Goal: Task Accomplishment & Management: Complete application form

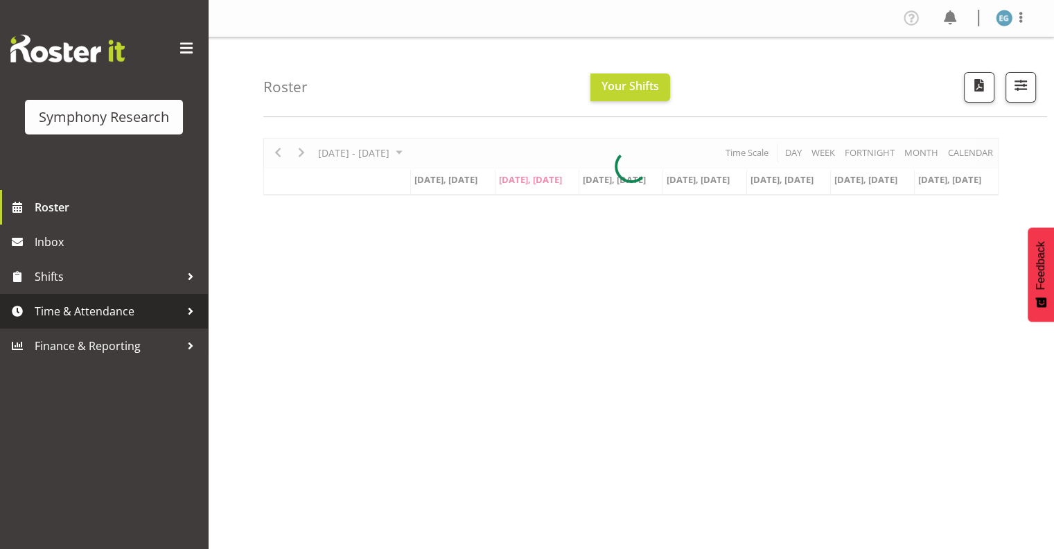
click at [70, 311] on span "Time & Attendance" at bounding box center [107, 311] width 145 height 21
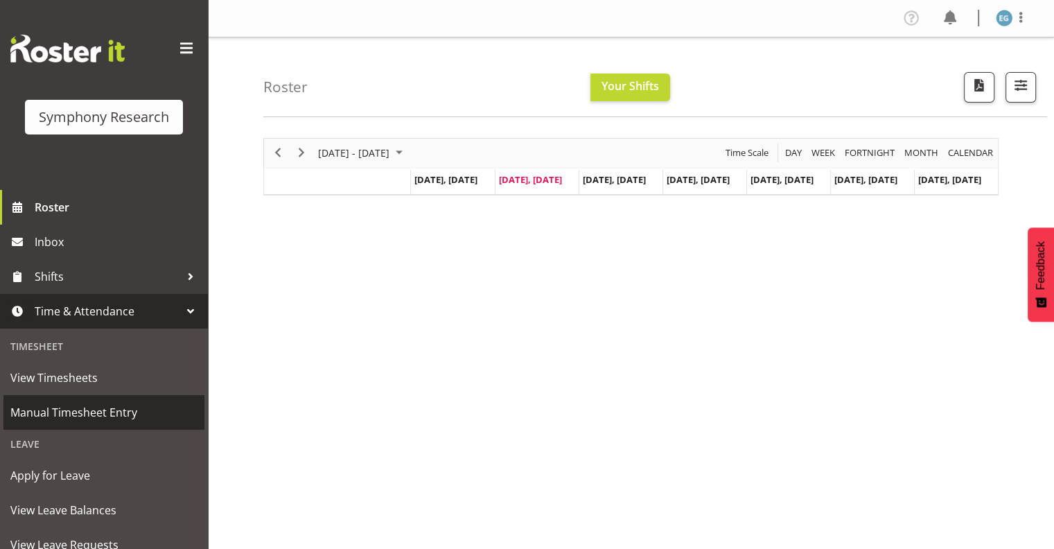
click at [97, 414] on span "Manual Timesheet Entry" at bounding box center [103, 412] width 187 height 21
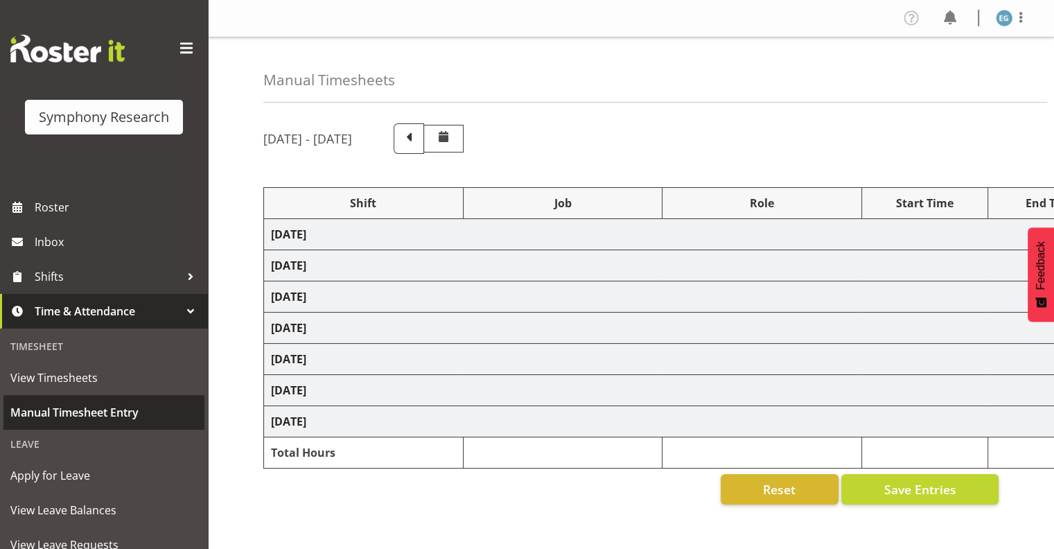
select select "26078"
select select "9636"
select select "26078"
select select "9636"
select select "48116"
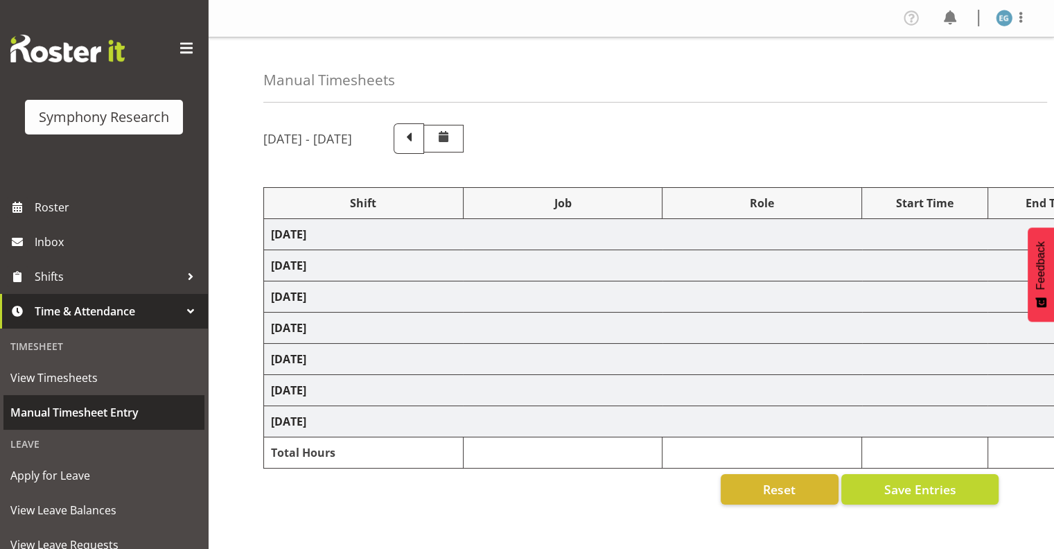
select select "10239"
select select "297"
select select "48116"
select select "9636"
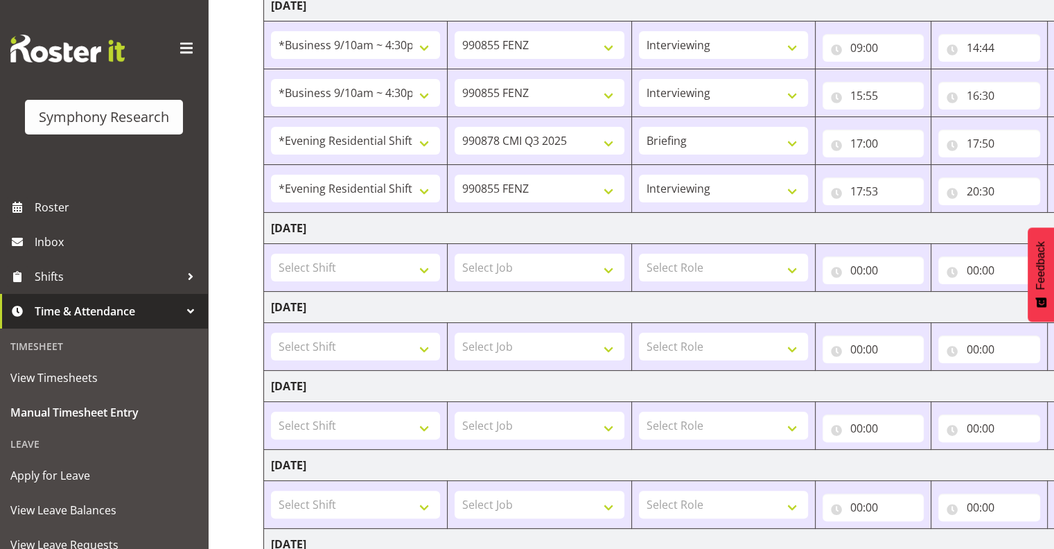
scroll to position [231, 0]
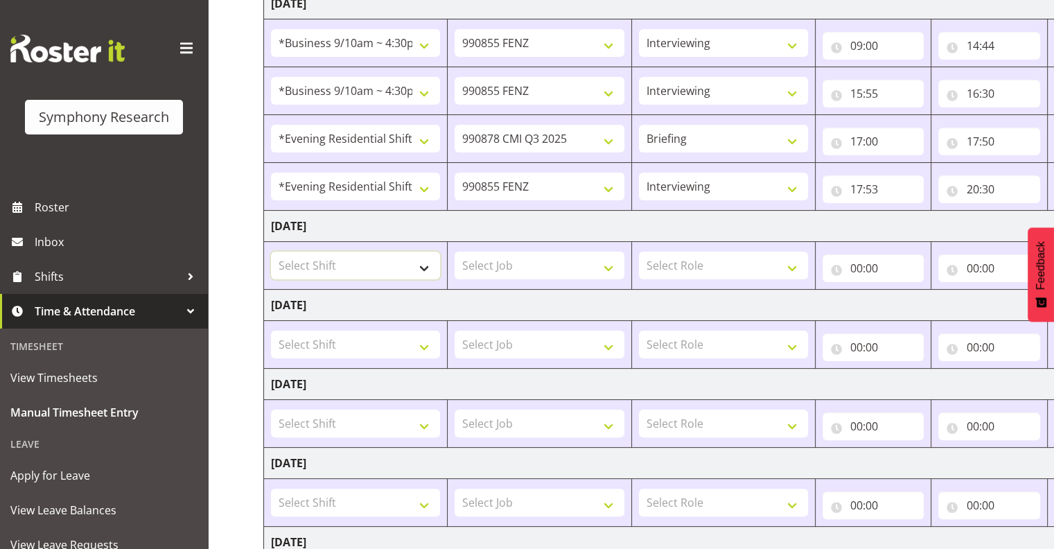
click at [422, 265] on select "Select Shift !!Project Briefing (Job to be assigned) !!Weekend Residential (Ros…" at bounding box center [355, 265] width 169 height 28
select select "26078"
click at [271, 251] on select "Select Shift !!Project Briefing (Job to be assigned) !!Weekend Residential (Ros…" at bounding box center [355, 265] width 169 height 28
click at [608, 263] on select "Select Job 550060 IF Admin 553492 World Poll Aus Wave 2 Main 2025 553493 World …" at bounding box center [538, 265] width 169 height 28
select select "9636"
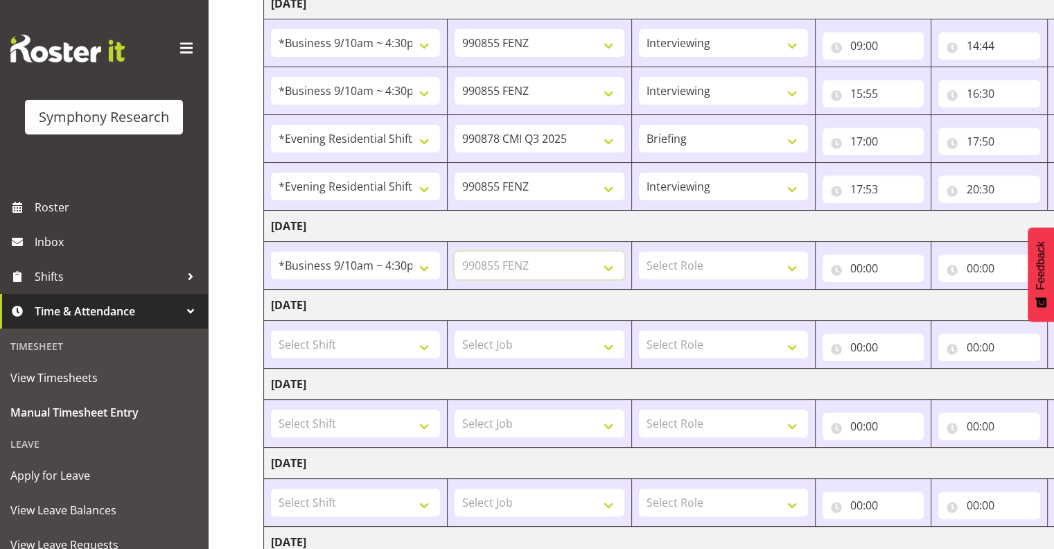
click at [454, 251] on select "Select Job 550060 IF Admin 553492 World Poll Aus Wave 2 Main 2025 553493 World …" at bounding box center [538, 265] width 169 height 28
click at [789, 263] on select "Select Role Interviewing Briefing" at bounding box center [723, 265] width 169 height 28
select select "47"
click at [639, 251] on select "Select Role Interviewing Briefing" at bounding box center [723, 265] width 169 height 28
click at [873, 265] on input "00:00" at bounding box center [873, 268] width 102 height 28
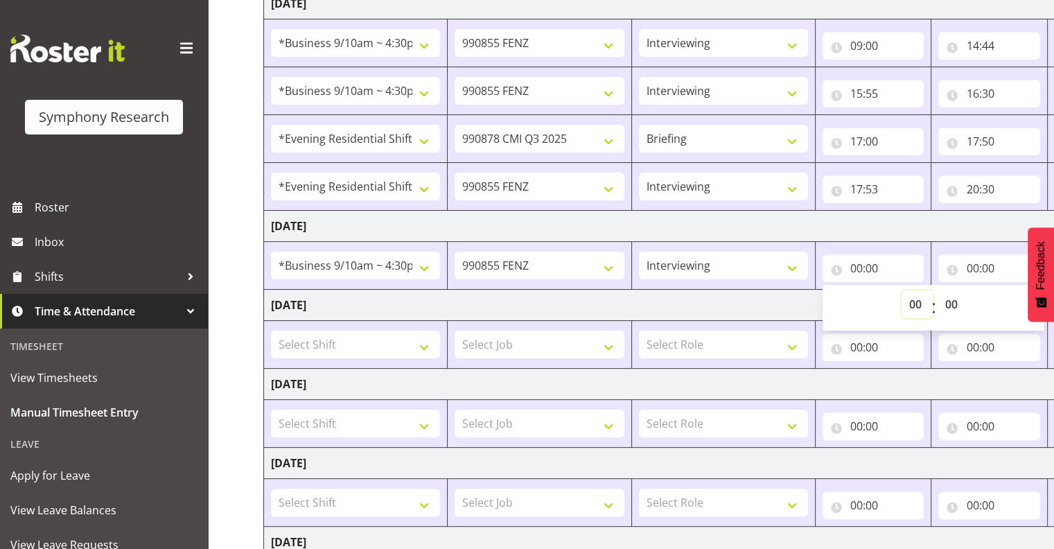
click at [916, 301] on select "00 01 02 03 04 05 06 07 08 09 10 11 12 13 14 15 16 17 18 19 20 21 22 23" at bounding box center [916, 304] width 31 height 28
select select "9"
click at [932, 290] on select "00 01 02 03 04 05 06 07 08 09 10 11 12 13 14 15 16 17 18 19 20 21 22 23" at bounding box center [916, 304] width 31 height 28
type input "09:00"
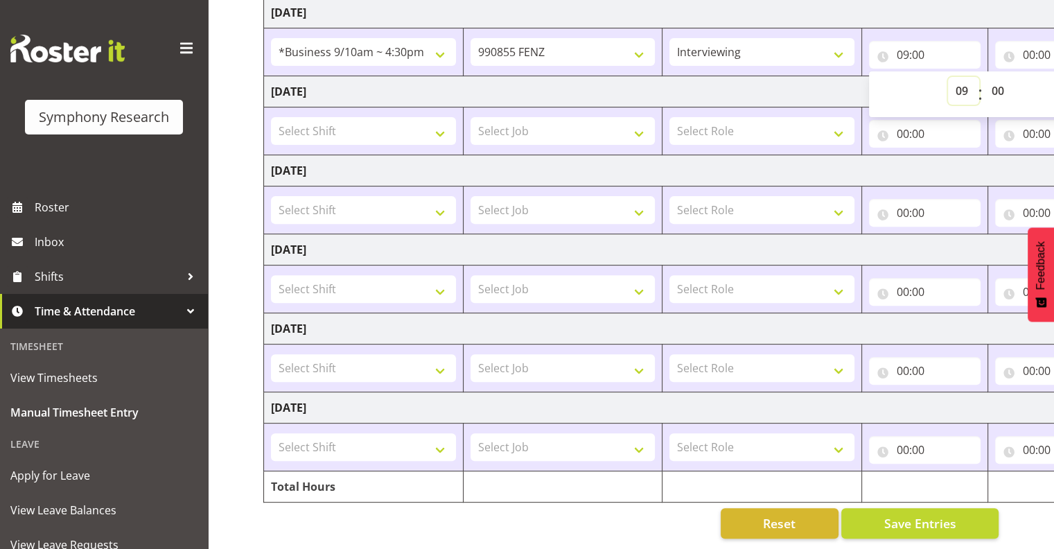
scroll to position [0, 179]
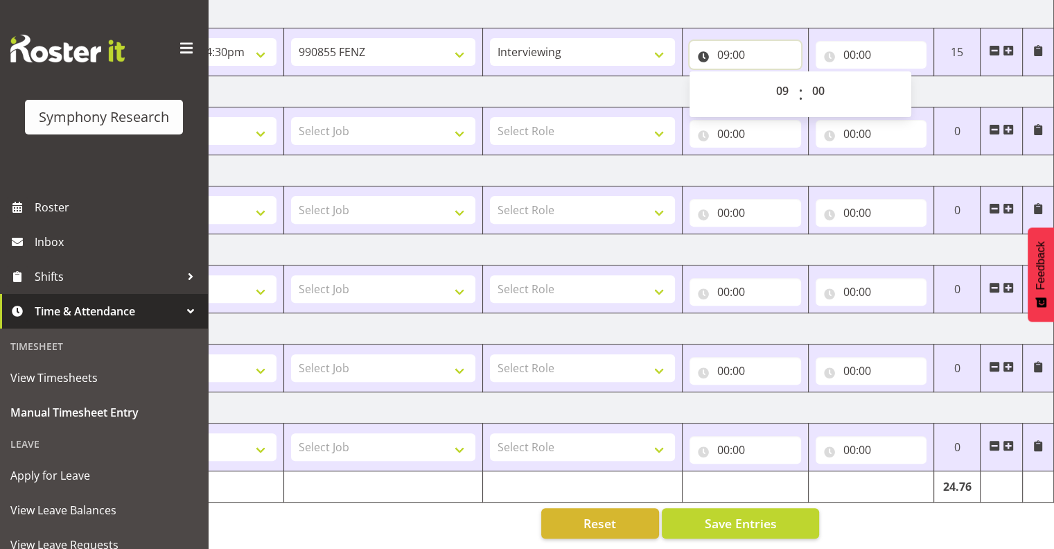
click at [750, 46] on input "09:00" at bounding box center [745, 55] width 112 height 28
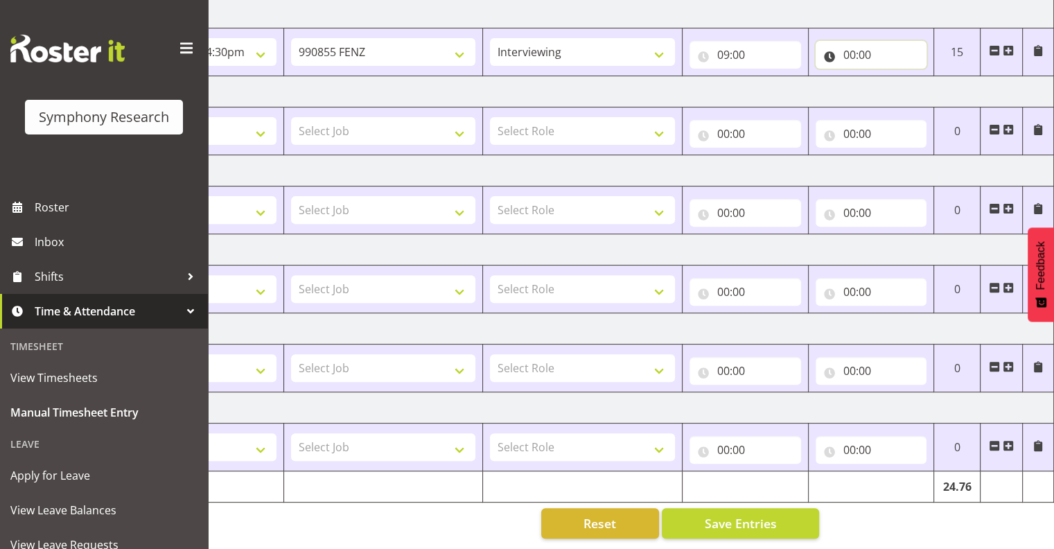
click at [864, 44] on input "00:00" at bounding box center [871, 55] width 112 height 28
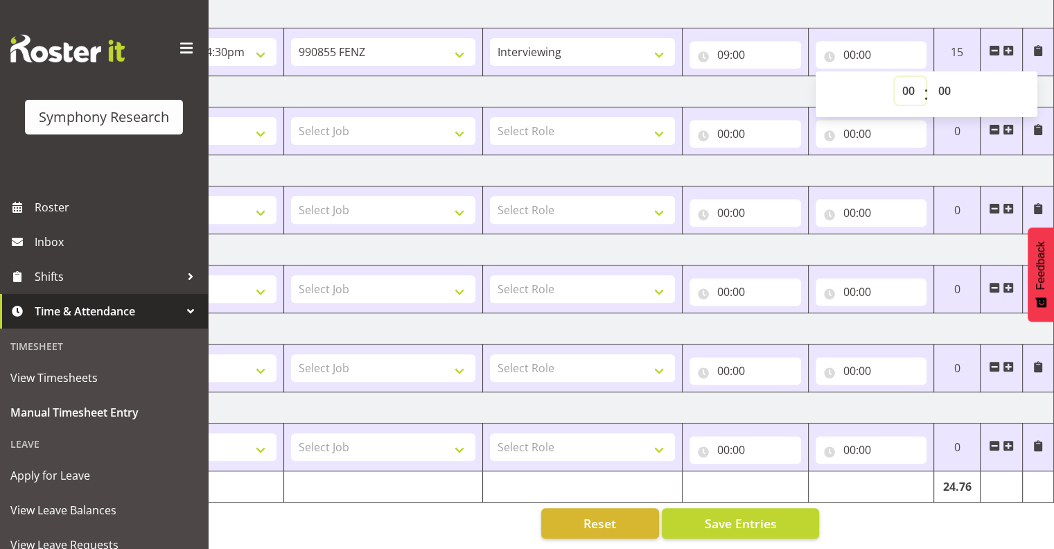
click at [907, 78] on select "00 01 02 03 04 05 06 07 08 09 10 11 12 13 14 15 16 17 18 19 20 21 22 23" at bounding box center [909, 91] width 31 height 28
select select "2"
click at [894, 77] on select "00 01 02 03 04 05 06 07 08 09 10 11 12 13 14 15 16 17 18 19 20 21 22 23" at bounding box center [909, 91] width 31 height 28
type input "02:00"
click at [944, 80] on select "00 01 02 03 04 05 06 07 08 09 10 11 12 13 14 15 16 17 18 19 20 21 22 23 24 25 2…" at bounding box center [945, 91] width 31 height 28
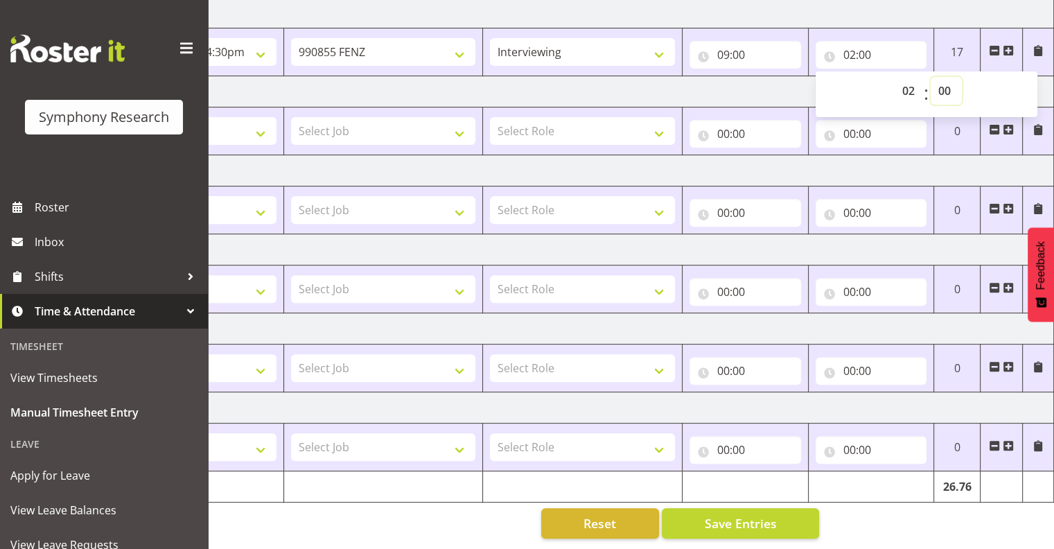
select select "16"
click at [930, 77] on select "00 01 02 03 04 05 06 07 08 09 10 11 12 13 14 15 16 17 18 19 20 21 22 23 24 25 2…" at bounding box center [945, 91] width 31 height 28
type input "02:16"
click at [1007, 45] on span at bounding box center [1007, 50] width 11 height 11
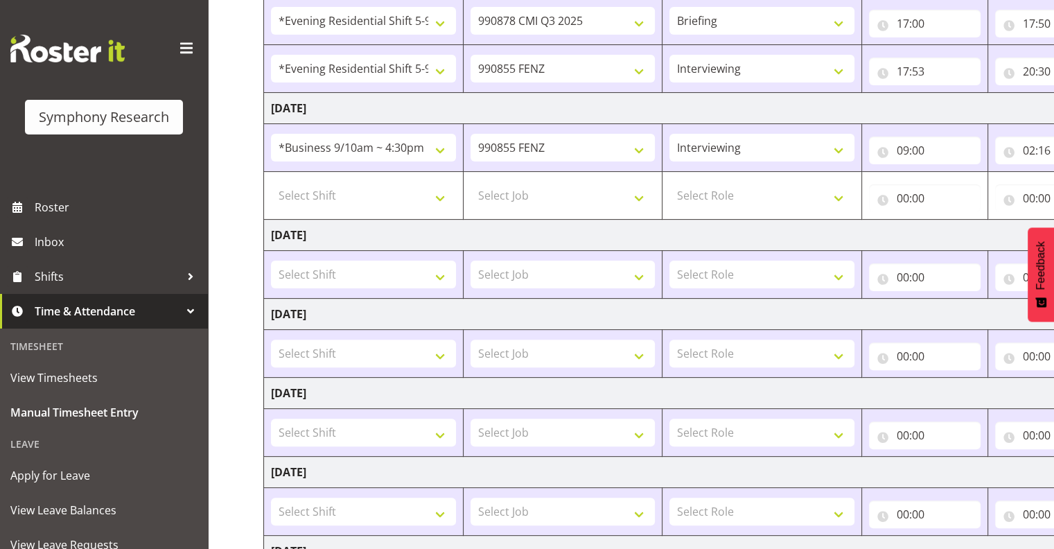
scroll to position [314, 0]
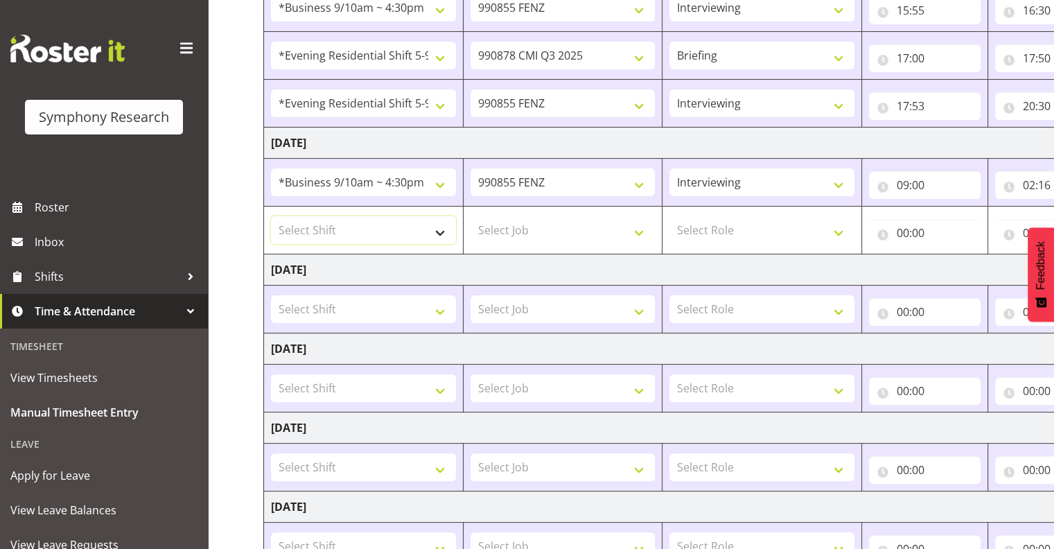
click at [437, 224] on select "Select Shift !!Project Briefing (Job to be assigned) !!Weekend Residential (Ros…" at bounding box center [363, 230] width 185 height 28
select select "26078"
click at [271, 216] on select "Select Shift !!Project Briefing (Job to be assigned) !!Weekend Residential (Ros…" at bounding box center [363, 230] width 185 height 28
click at [640, 229] on select "Select Job 550060 IF Admin 553492 World Poll Aus Wave 2 Main 2025 553493 World …" at bounding box center [562, 230] width 185 height 28
select select "9636"
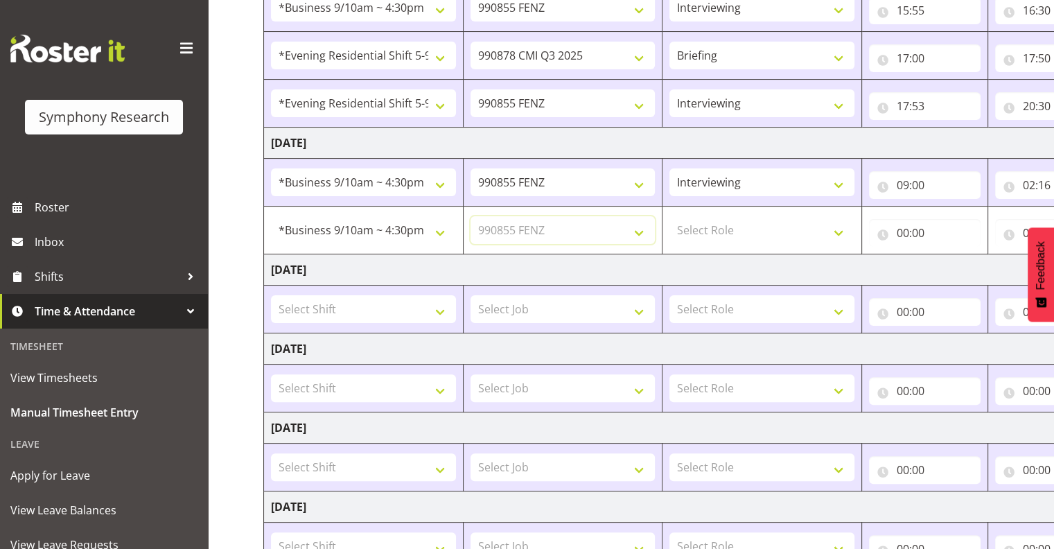
click at [470, 216] on select "Select Job 550060 IF Admin 553492 World Poll Aus Wave 2 Main 2025 553493 World …" at bounding box center [562, 230] width 185 height 28
click at [840, 226] on select "Select Role Interviewing Briefing" at bounding box center [761, 230] width 185 height 28
select select "47"
click at [669, 216] on select "Select Role Interviewing Briefing" at bounding box center [761, 230] width 185 height 28
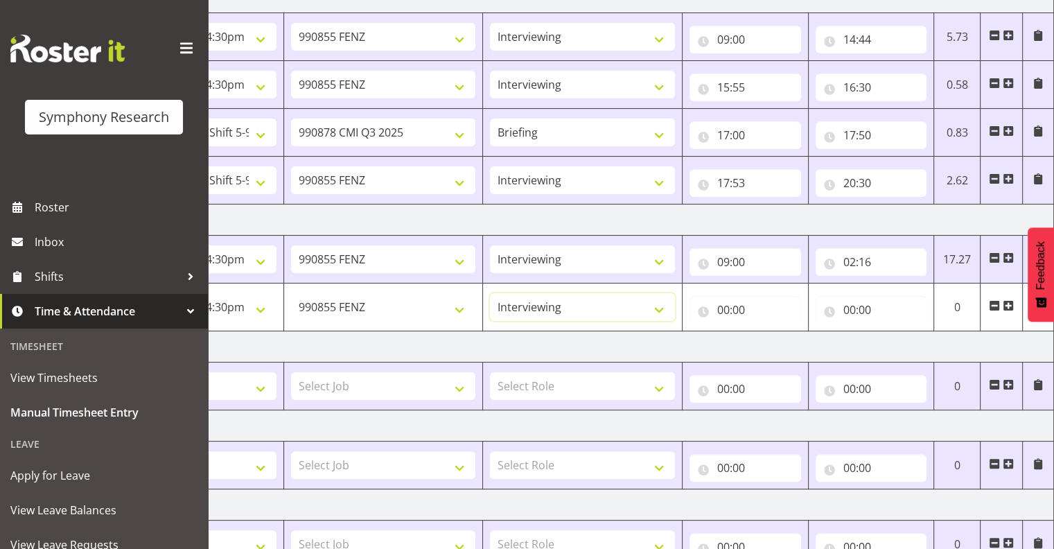
scroll to position [247, 0]
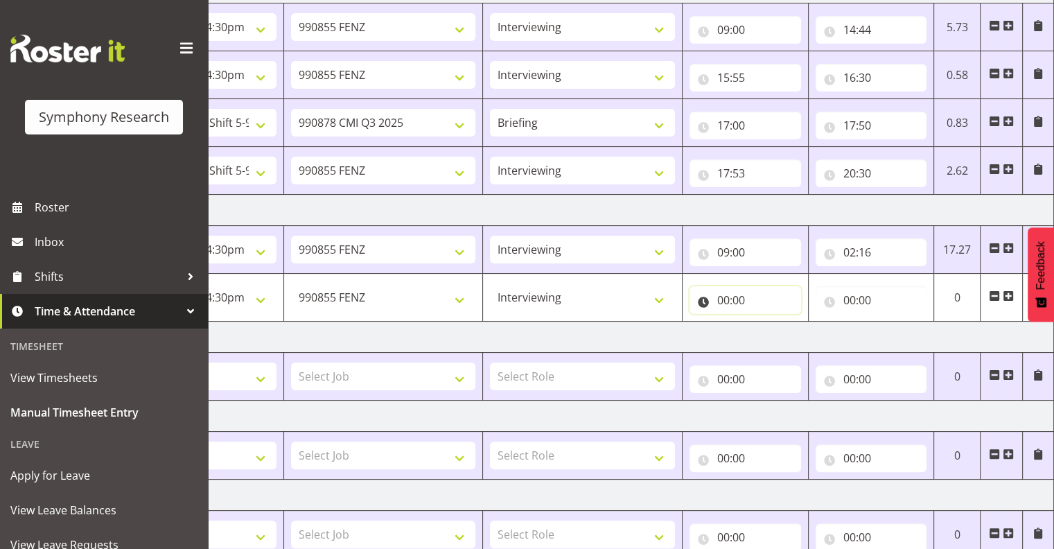
click at [737, 294] on input "00:00" at bounding box center [745, 300] width 112 height 28
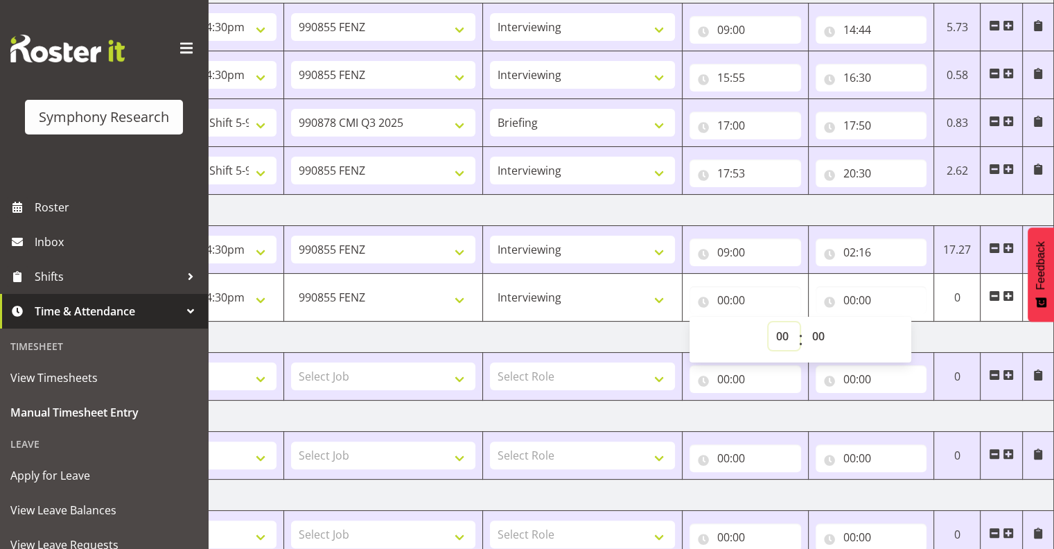
click at [781, 330] on select "00 01 02 03 04 05 06 07 08 09 10 11 12 13 14 15 16 17 18 19 20 21 22 23" at bounding box center [783, 336] width 31 height 28
click at [849, 249] on input "02:16" at bounding box center [871, 252] width 112 height 28
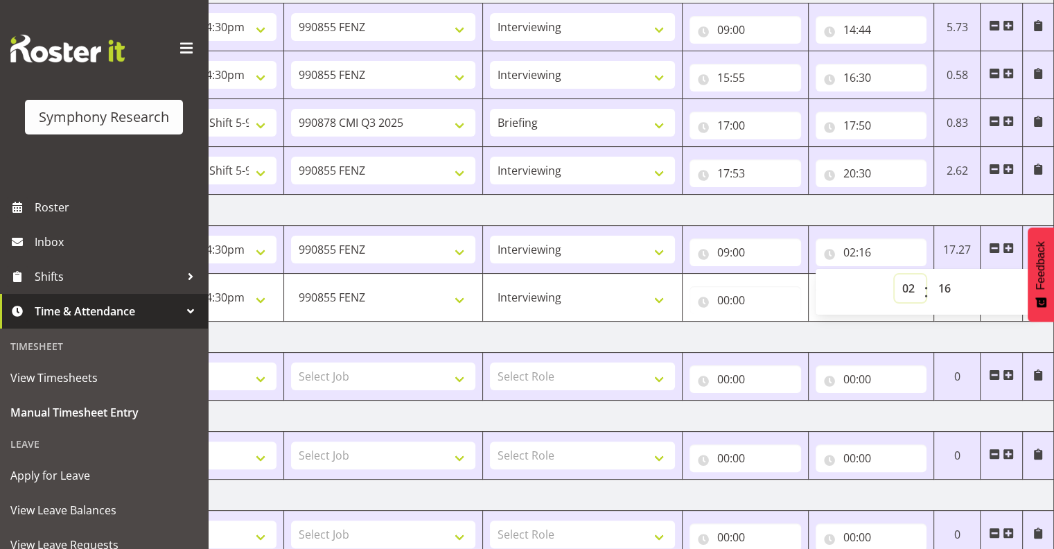
click at [907, 285] on select "00 01 02 03 04 05 06 07 08 09 10 11 12 13 14 15 16 17 18 19 20 21 22 23" at bounding box center [909, 288] width 31 height 28
select select "14"
click at [894, 274] on select "00 01 02 03 04 05 06 07 08 09 10 11 12 13 14 15 16 17 18 19 20 21 22 23" at bounding box center [909, 288] width 31 height 28
type input "14:16"
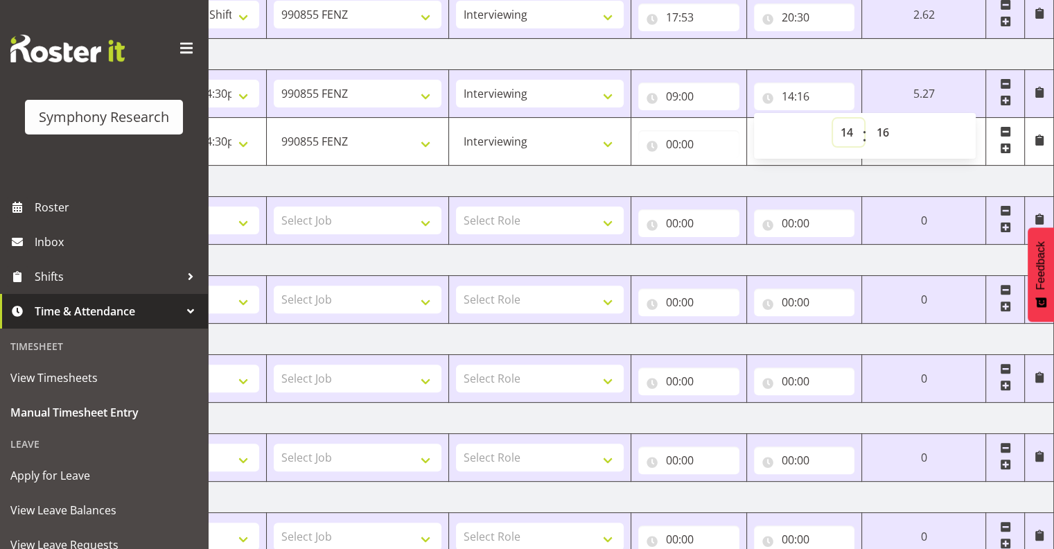
scroll to position [410, 0]
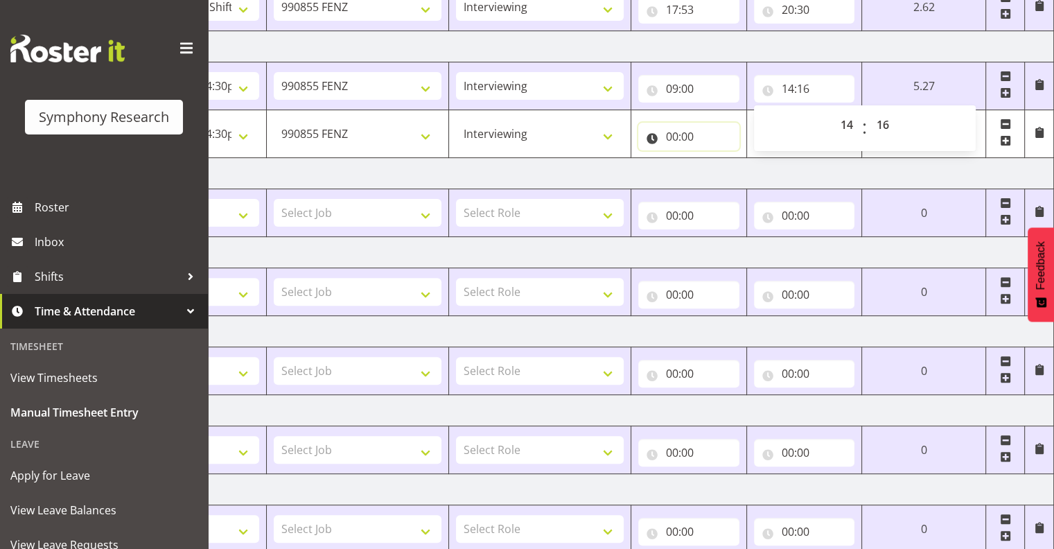
click at [673, 132] on input "00:00" at bounding box center [688, 137] width 101 height 28
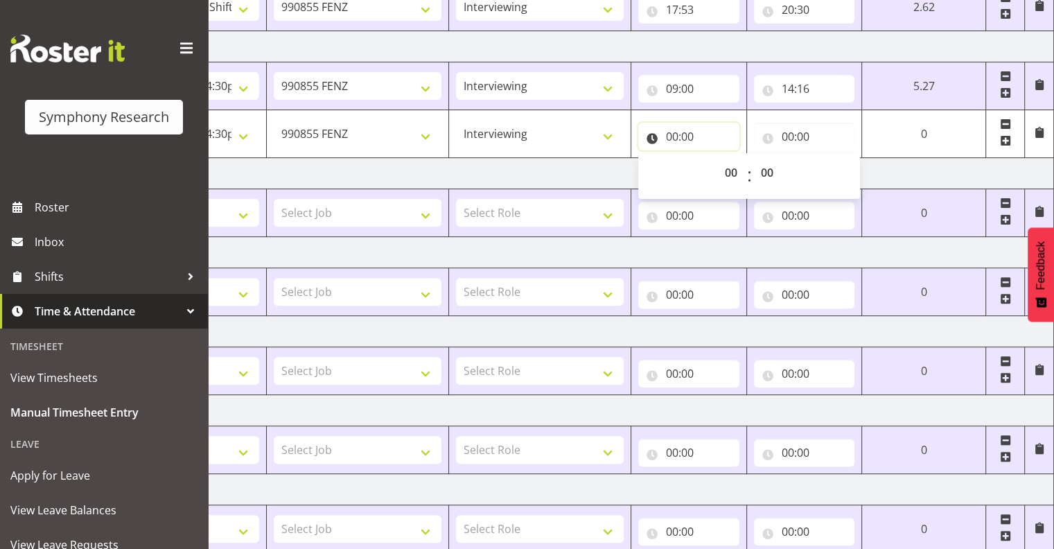
click at [680, 129] on input "00:00" at bounding box center [688, 137] width 101 height 28
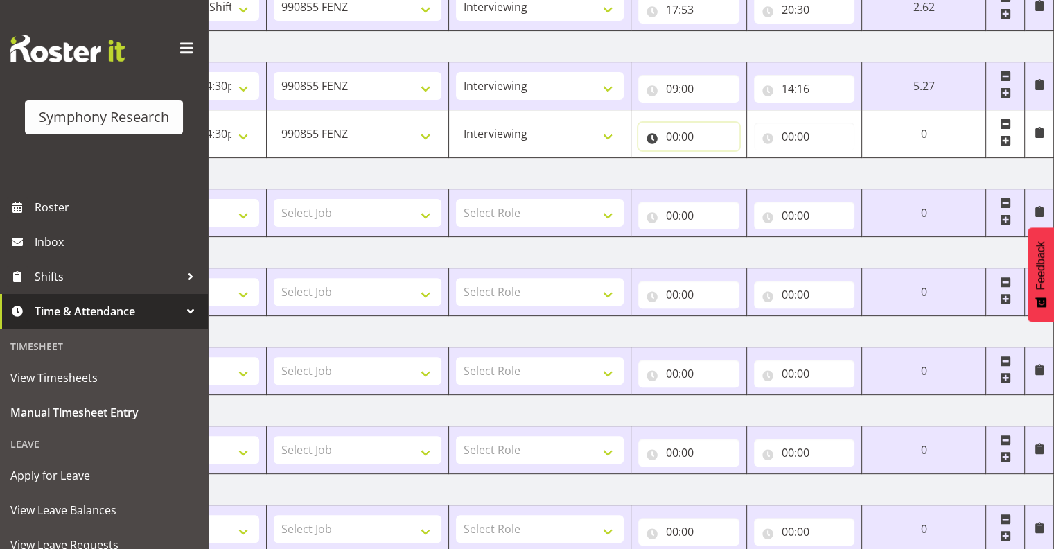
click at [684, 130] on input "00:00" at bounding box center [688, 137] width 101 height 28
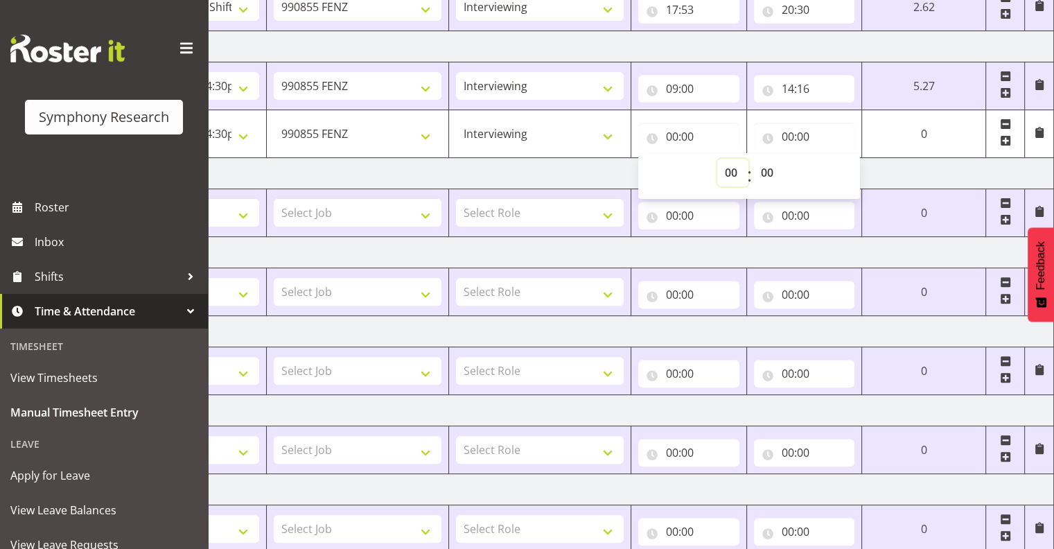
click at [732, 166] on select "00 01 02 03 04 05 06 07 08 09 10 11 12 13 14 15 16 17 18 19 20 21 22 23" at bounding box center [732, 173] width 31 height 28
select select "15"
click at [748, 159] on select "00 01 02 03 04 05 06 07 08 09 10 11 12 13 14 15 16 17 18 19 20 21 22 23" at bounding box center [732, 173] width 31 height 28
type input "15:00"
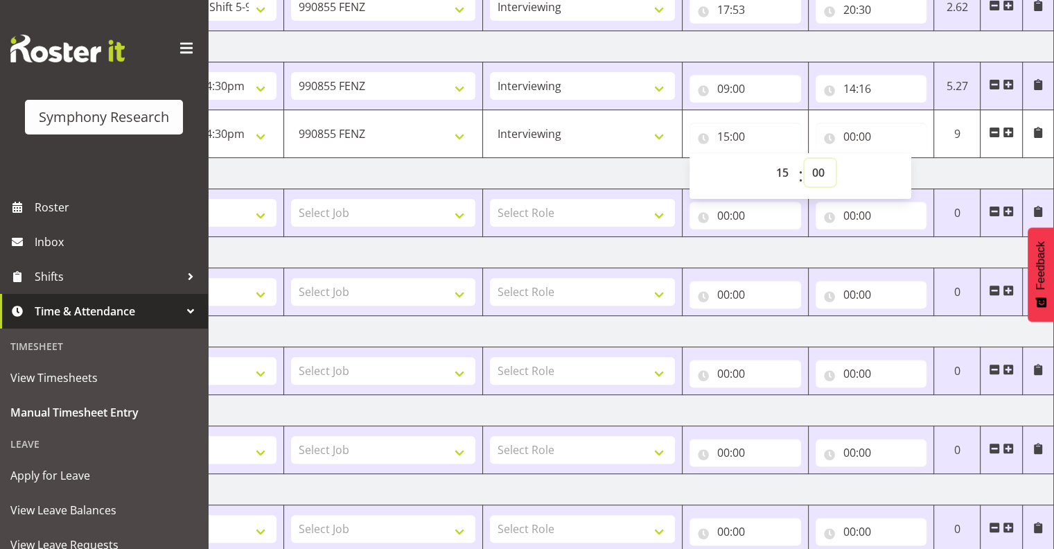
click at [816, 163] on select "00 01 02 03 04 05 06 07 08 09 10 11 12 13 14 15 16 17 18 19 20 21 22 23 24 25 2…" at bounding box center [819, 173] width 31 height 28
select select "55"
click at [804, 159] on select "00 01 02 03 04 05 06 07 08 09 10 11 12 13 14 15 16 17 18 19 20 21 22 23 24 25 2…" at bounding box center [819, 173] width 31 height 28
type input "15:55"
click at [819, 474] on td "[DATE]" at bounding box center [569, 489] width 969 height 31
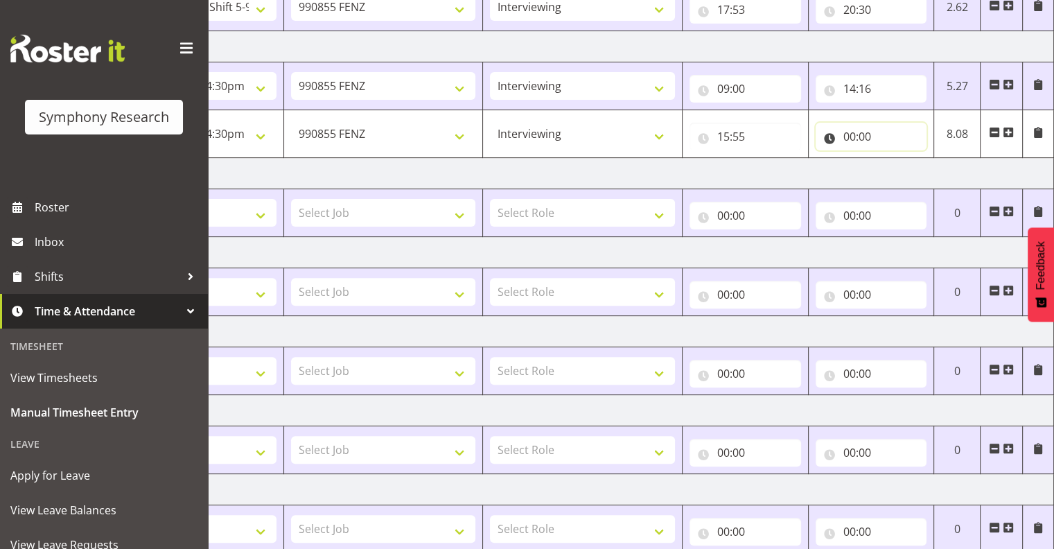
click at [849, 132] on input "00:00" at bounding box center [871, 137] width 112 height 28
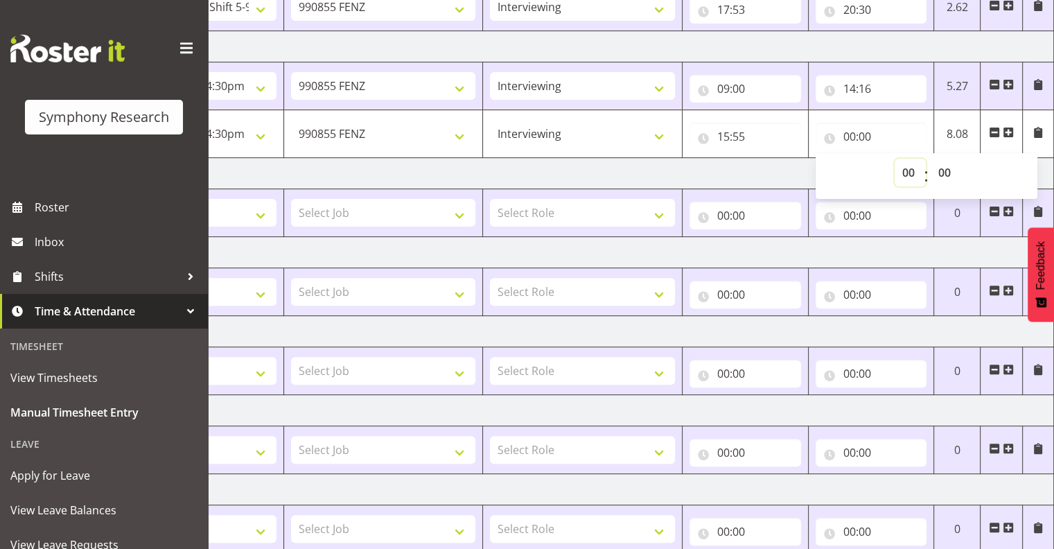
click at [912, 171] on select "00 01 02 03 04 05 06 07 08 09 10 11 12 13 14 15 16 17 18 19 20 21 22 23" at bounding box center [909, 173] width 31 height 28
select select "19"
click at [894, 159] on select "00 01 02 03 04 05 06 07 08 09 10 11 12 13 14 15 16 17 18 19 20 21 22 23" at bounding box center [909, 173] width 31 height 28
type input "19:00"
click at [946, 166] on select "00 01 02 03 04 05 06 07 08 09 10 11 12 13 14 15 16 17 18 19 20 21 22 23 24 25 2…" at bounding box center [945, 173] width 31 height 28
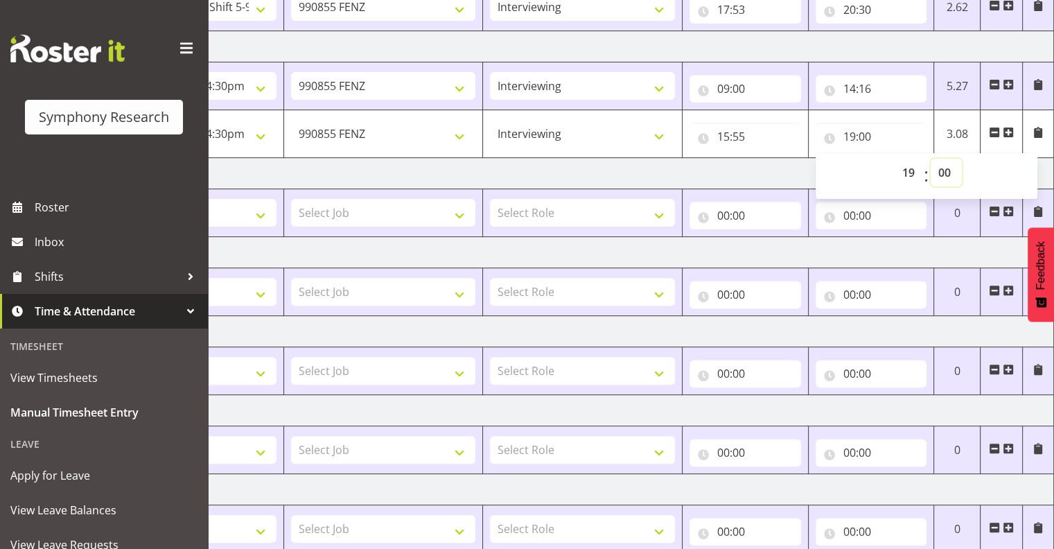
select select "30"
click at [930, 159] on select "00 01 02 03 04 05 06 07 08 09 10 11 12 13 14 15 16 17 18 19 20 21 22 23 24 25 2…" at bounding box center [945, 173] width 31 height 28
type input "19:30"
click at [948, 389] on td "0" at bounding box center [957, 371] width 46 height 48
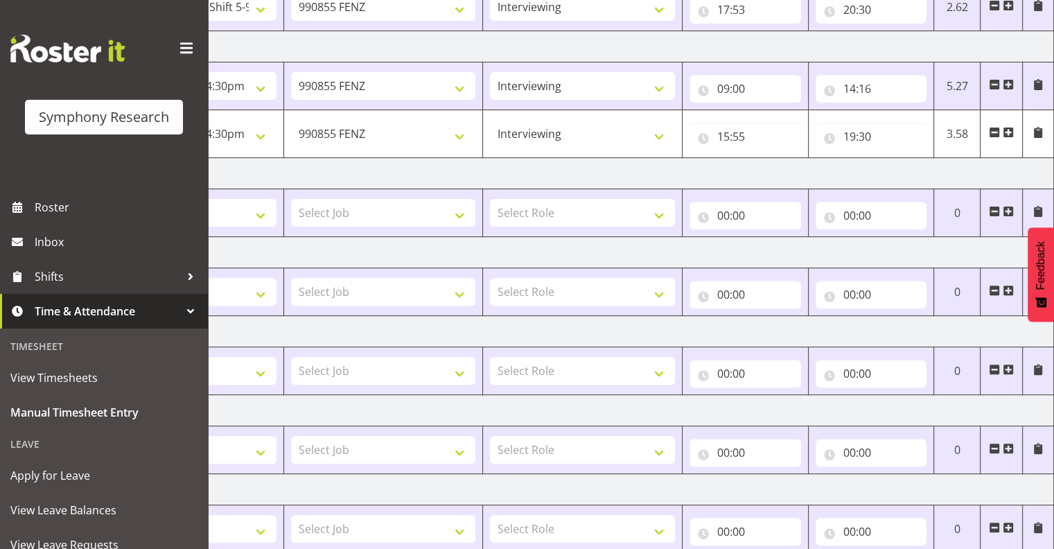
scroll to position [499, 0]
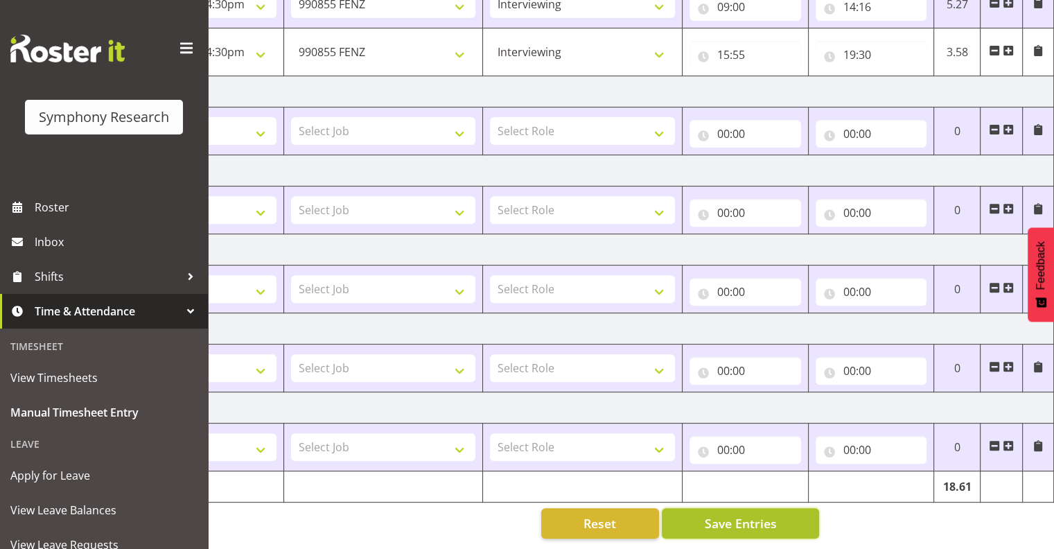
click at [709, 514] on span "Save Entries" at bounding box center [740, 523] width 72 height 18
type input "15:55"
type input "19:30"
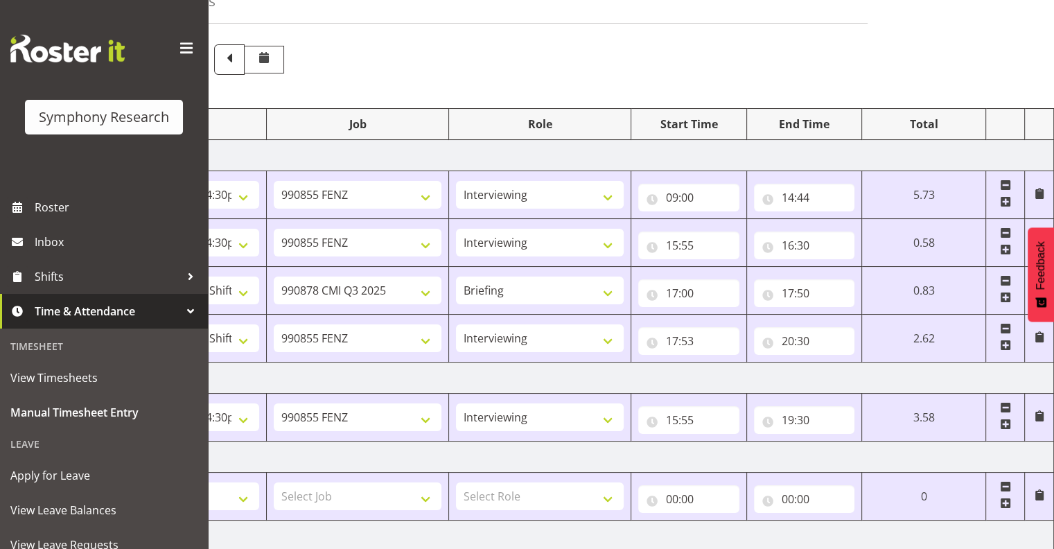
scroll to position [78, 0]
click at [1008, 424] on span at bounding box center [1005, 424] width 11 height 11
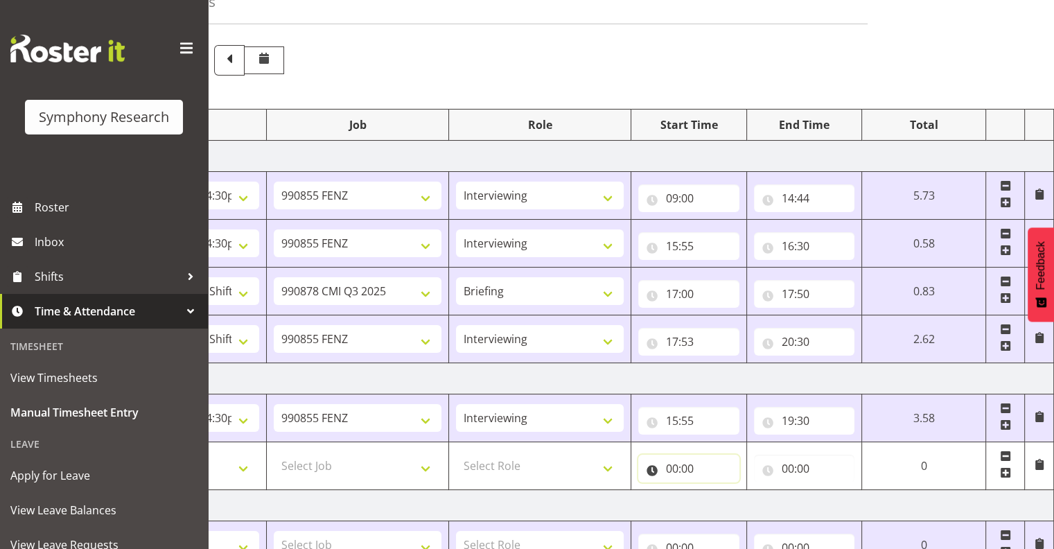
click at [684, 464] on input "00:00" at bounding box center [688, 468] width 101 height 28
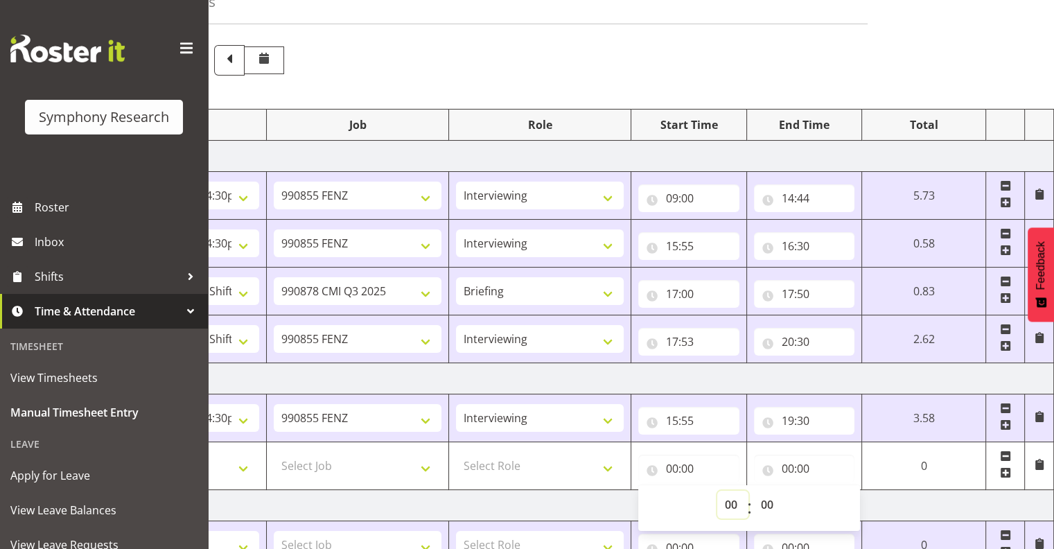
click at [732, 502] on select "00 01 02 03 04 05 06 07 08 09 10 11 12 13 14 15 16 17 18 19 20 21 22 23" at bounding box center [732, 504] width 31 height 28
select select "15"
click at [717, 490] on select "00 01 02 03 04 05 06 07 08 09 10 11 12 13 14 15 16 17 18 19 20 21 22 23" at bounding box center [732, 504] width 31 height 28
type input "15:00"
click at [762, 499] on select "00 01 02 03 04 05 06 07 08 09 10 11 12 13 14 15 16 17 18 19 20 21 22 23 24 25 2…" at bounding box center [768, 504] width 31 height 28
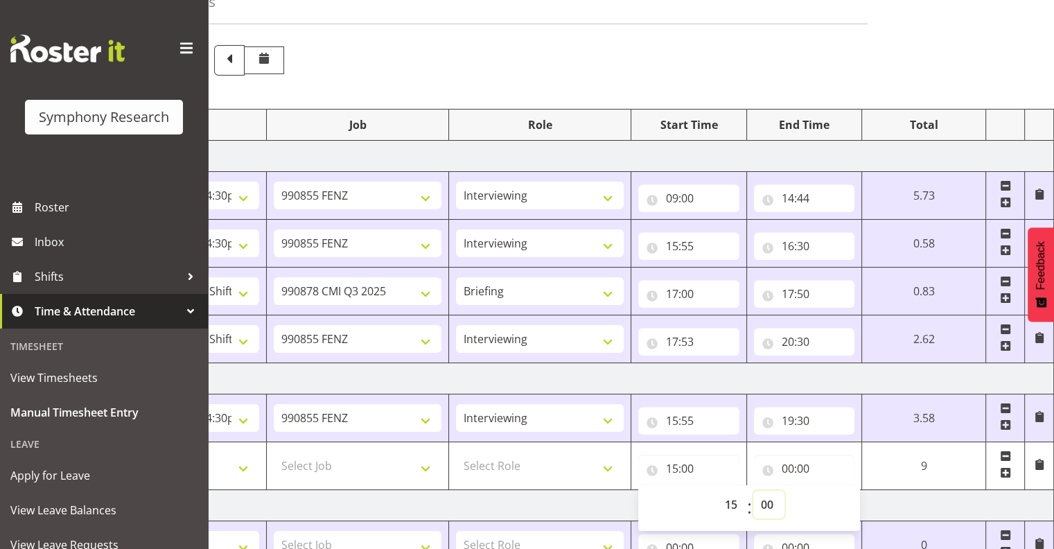
select select "55"
click at [784, 490] on select "00 01 02 03 04 05 06 07 08 09 10 11 12 13 14 15 16 17 18 19 20 21 22 23 24 25 2…" at bounding box center [768, 504] width 31 height 28
type input "15:55"
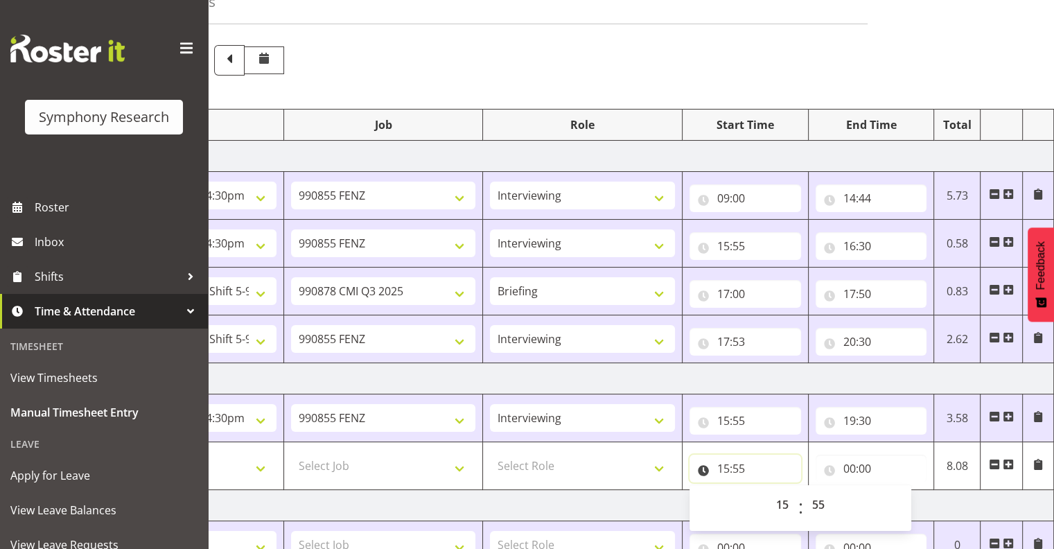
click at [765, 471] on input "15:55" at bounding box center [745, 468] width 112 height 28
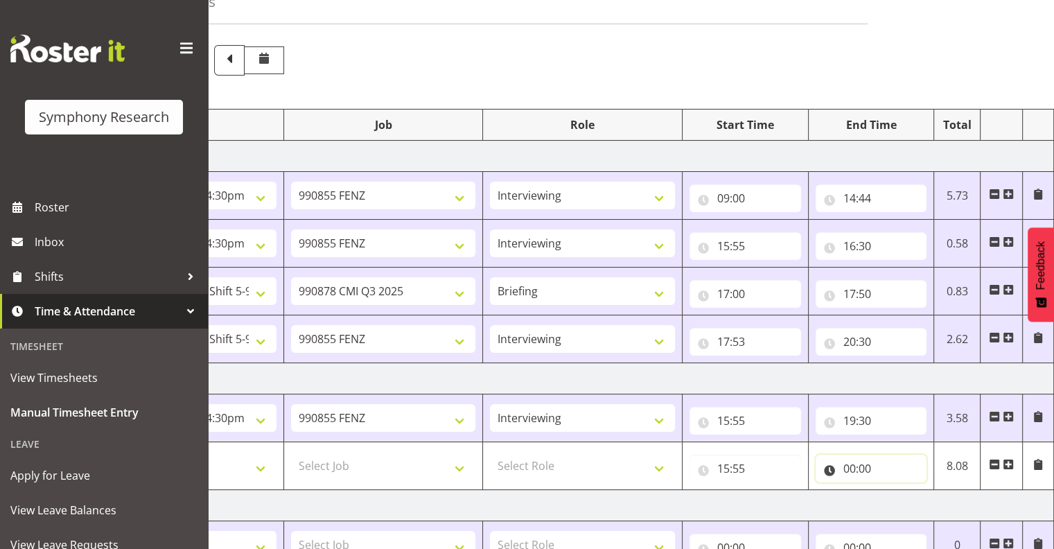
click at [853, 466] on input "00:00" at bounding box center [871, 468] width 112 height 28
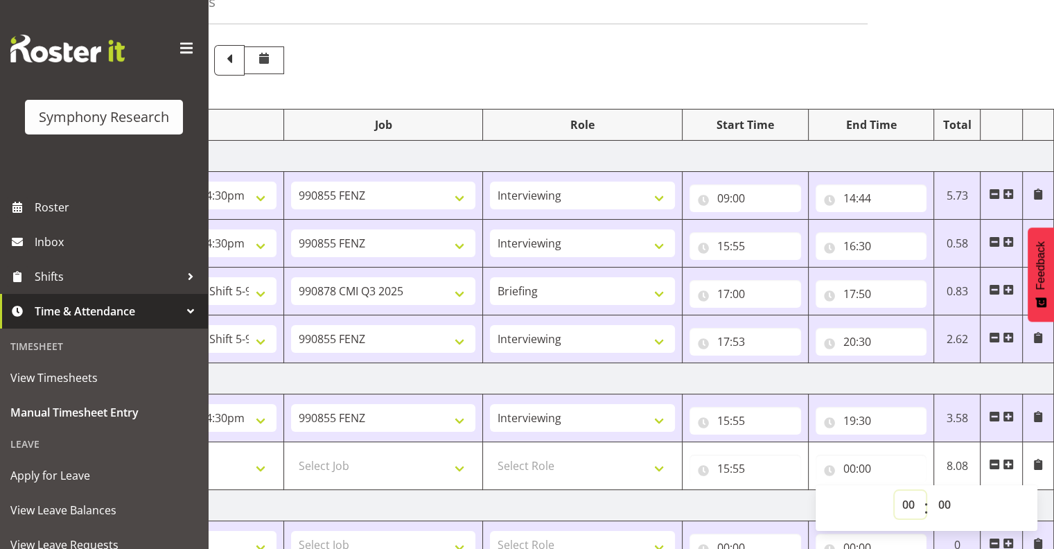
click at [909, 500] on select "00 01 02 03 04 05 06 07 08 09 10 11 12 13 14 15 16 17 18 19 20 21 22 23" at bounding box center [909, 504] width 31 height 28
select select "19"
click at [894, 490] on select "00 01 02 03 04 05 06 07 08 09 10 11 12 13 14 15 16 17 18 19 20 21 22 23" at bounding box center [909, 504] width 31 height 28
type input "19:00"
click at [941, 498] on select "00 01 02 03 04 05 06 07 08 09 10 11 12 13 14 15 16 17 18 19 20 21 22 23 24 25 2…" at bounding box center [945, 504] width 31 height 28
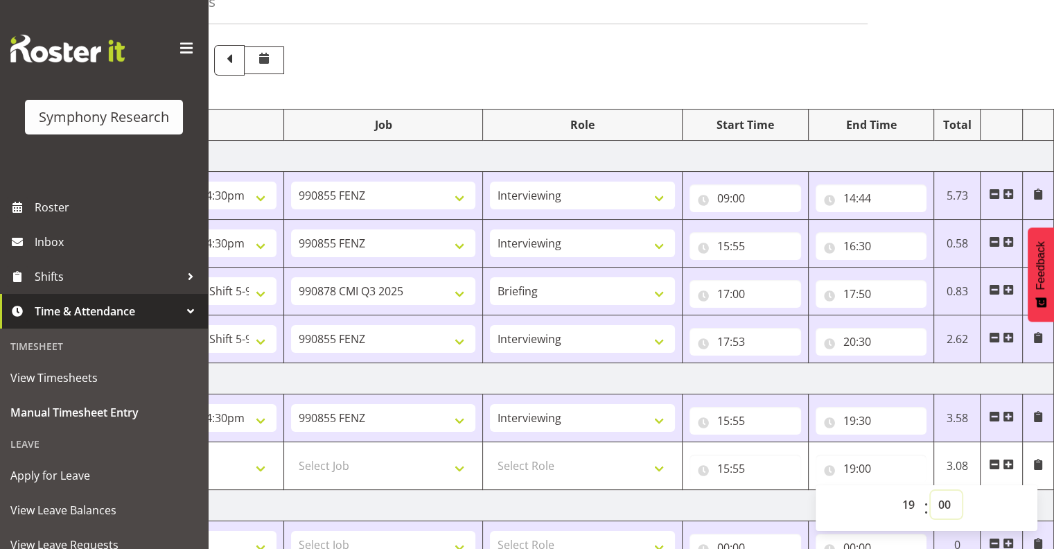
select select "30"
click at [930, 490] on select "00 01 02 03 04 05 06 07 08 09 10 11 12 13 14 15 16 17 18 19 20 21 22 23 24 25 2…" at bounding box center [945, 504] width 31 height 28
type input "19:30"
click at [657, 465] on select "Select Role Interviewing Briefing" at bounding box center [582, 466] width 185 height 28
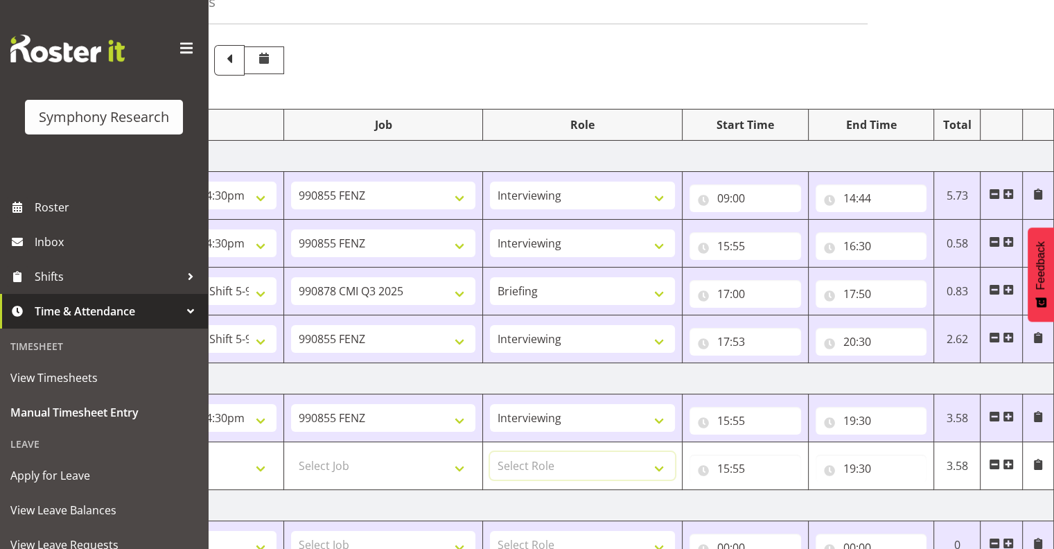
select select "47"
click at [490, 452] on select "Select Role Interviewing Briefing" at bounding box center [582, 466] width 185 height 28
click at [457, 466] on select "Select Job 550060 IF Admin 553492 World Poll Aus Wave 2 Main 2025 553493 World …" at bounding box center [383, 466] width 185 height 28
select select "9636"
click at [291, 452] on select "Select Job 550060 IF Admin 553492 World Poll Aus Wave 2 Main 2025 553493 World …" at bounding box center [383, 466] width 185 height 28
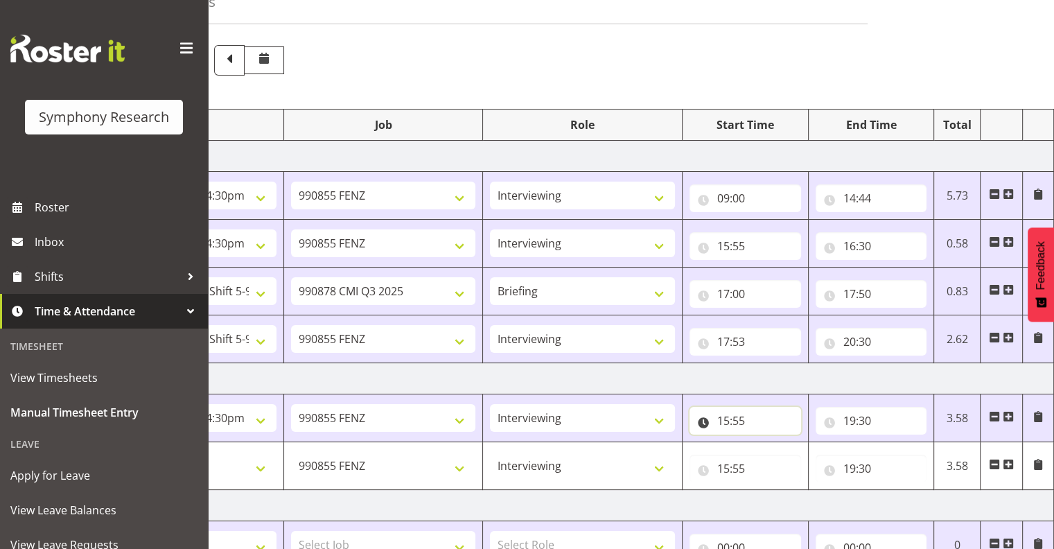
click at [740, 418] on input "15:55" at bounding box center [745, 421] width 112 height 28
click at [785, 452] on select "00 01 02 03 04 05 06 07 08 09 10 11 12 13 14 15 16 17 18 19 20 21 22 23" at bounding box center [783, 457] width 31 height 28
select select "9"
click at [768, 443] on select "00 01 02 03 04 05 06 07 08 09 10 11 12 13 14 15 16 17 18 19 20 21 22 23" at bounding box center [783, 457] width 31 height 28
type input "09:55"
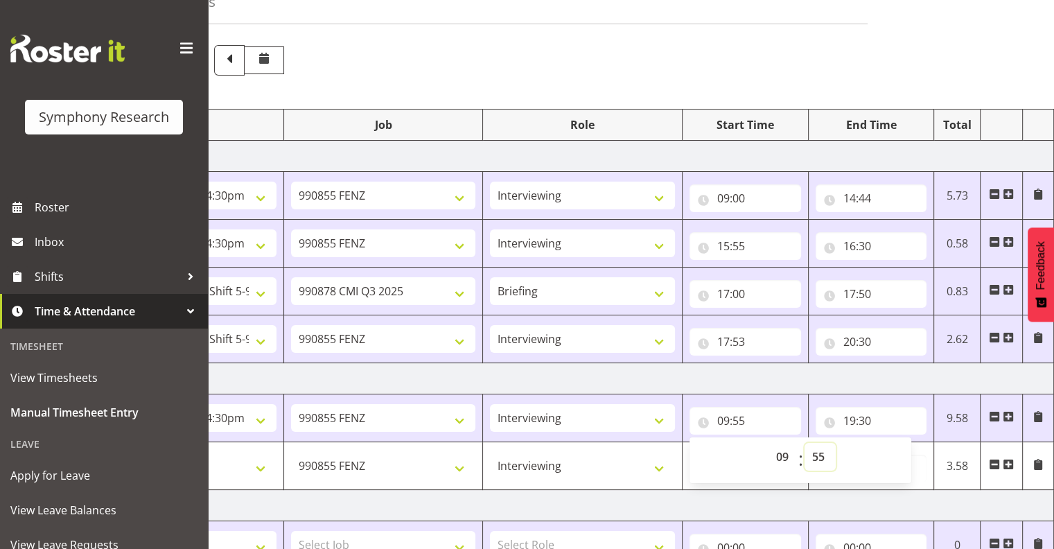
click at [818, 452] on select "00 01 02 03 04 05 06 07 08 09 10 11 12 13 14 15 16 17 18 19 20 21 22 23 24 25 2…" at bounding box center [819, 457] width 31 height 28
click at [862, 132] on th "End Time" at bounding box center [871, 124] width 126 height 31
drag, startPoint x: 739, startPoint y: 420, endPoint x: 746, endPoint y: 423, distance: 7.7
click at [741, 420] on input "09:55" at bounding box center [745, 421] width 112 height 28
click at [825, 453] on select "00 01 02 03 04 05 06 07 08 09 10 11 12 13 14 15 16 17 18 19 20 21 22 23 24 25 2…" at bounding box center [819, 457] width 31 height 28
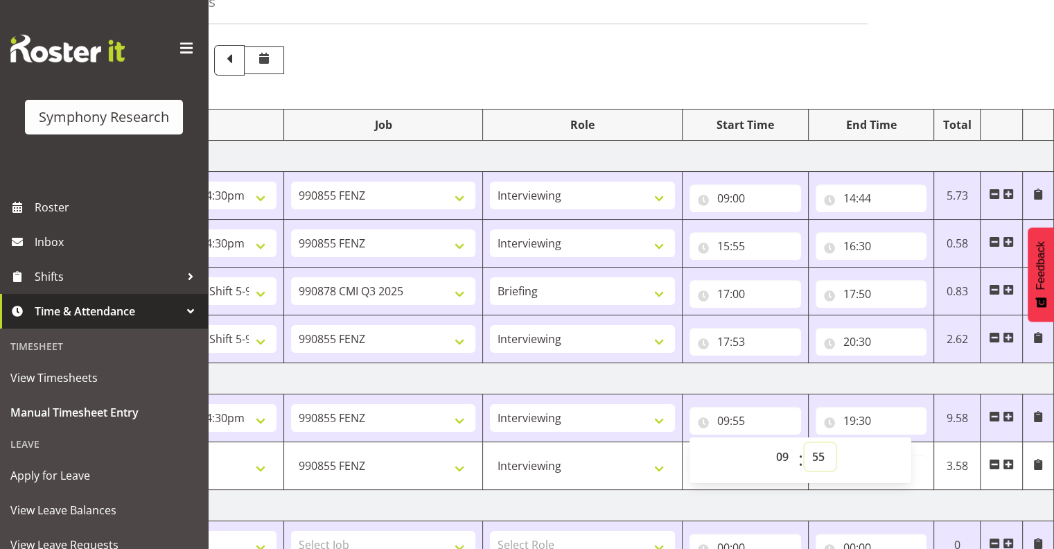
select select "0"
click at [804, 443] on select "00 01 02 03 04 05 06 07 08 09 10 11 12 13 14 15 16 17 18 19 20 21 22 23 24 25 2…" at bounding box center [819, 457] width 31 height 28
type input "09:00"
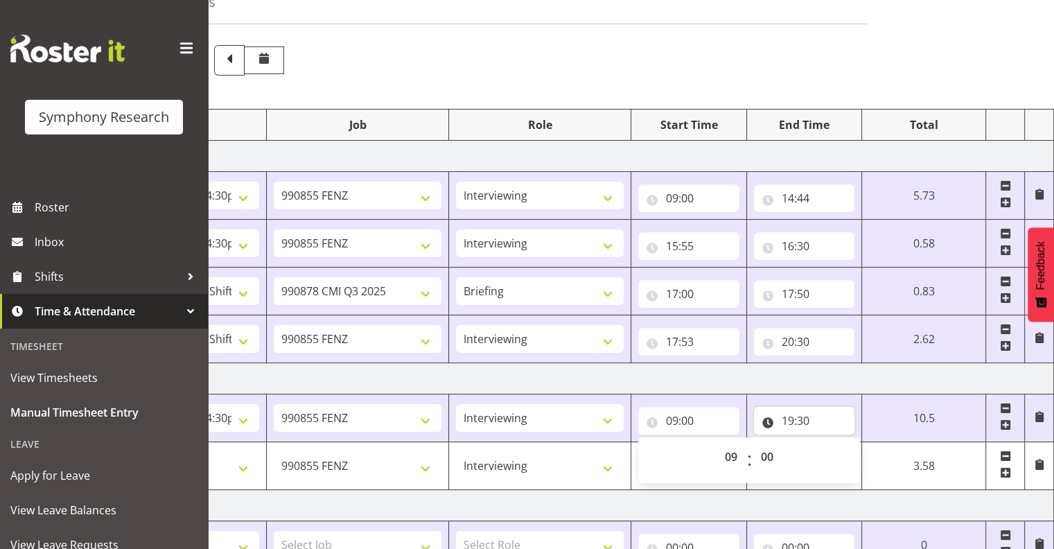
click at [790, 420] on input "19:30" at bounding box center [804, 421] width 101 height 28
drag, startPoint x: 849, startPoint y: 455, endPoint x: 860, endPoint y: 460, distance: 12.1
click at [852, 454] on select "00 01 02 03 04 05 06 07 08 09 10 11 12 13 14 15 16 17 18 19 20 21 22 23" at bounding box center [848, 457] width 31 height 28
select select "14"
click at [833, 443] on select "00 01 02 03 04 05 06 07 08 09 10 11 12 13 14 15 16 17 18 19 20 21 22 23" at bounding box center [848, 457] width 31 height 28
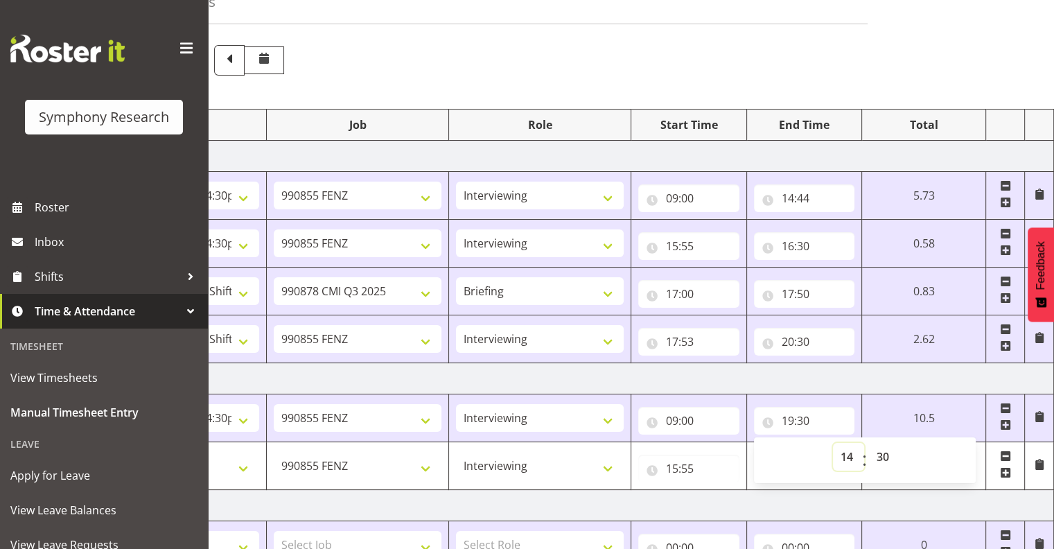
type input "14:30"
click at [807, 415] on input "14:30" at bounding box center [804, 421] width 101 height 28
click at [805, 417] on input "14:30" at bounding box center [804, 421] width 101 height 28
click at [884, 451] on select "00 01 02 03 04 05 06 07 08 09 10 11 12 13 14 15 16 17 18 19 20 21 22 23 24 25 2…" at bounding box center [884, 457] width 31 height 28
select select "16"
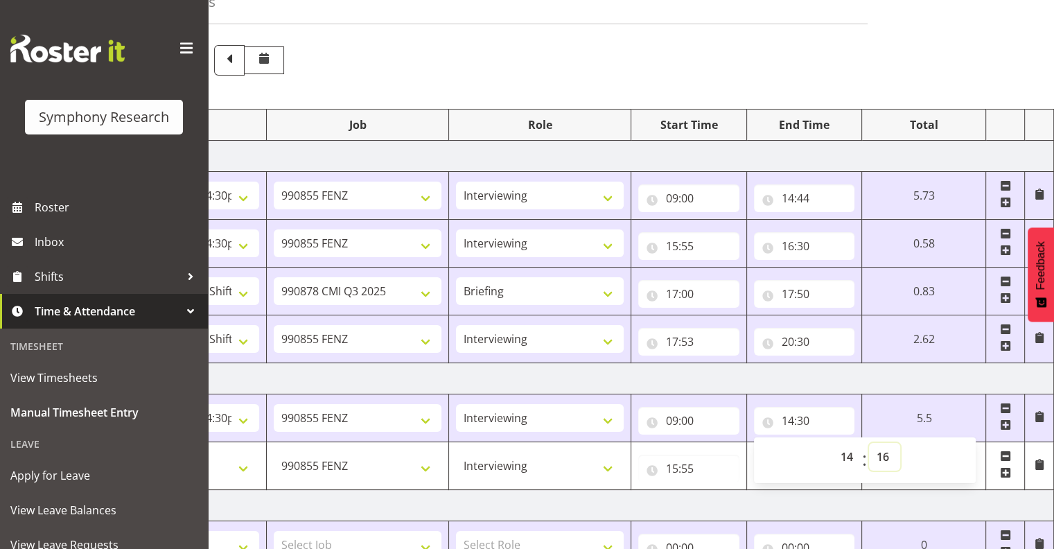
click at [900, 443] on select "00 01 02 03 04 05 06 07 08 09 10 11 12 13 14 15 16 17 18 19 20 21 22 23 24 25 2…" at bounding box center [884, 457] width 31 height 28
type input "14:16"
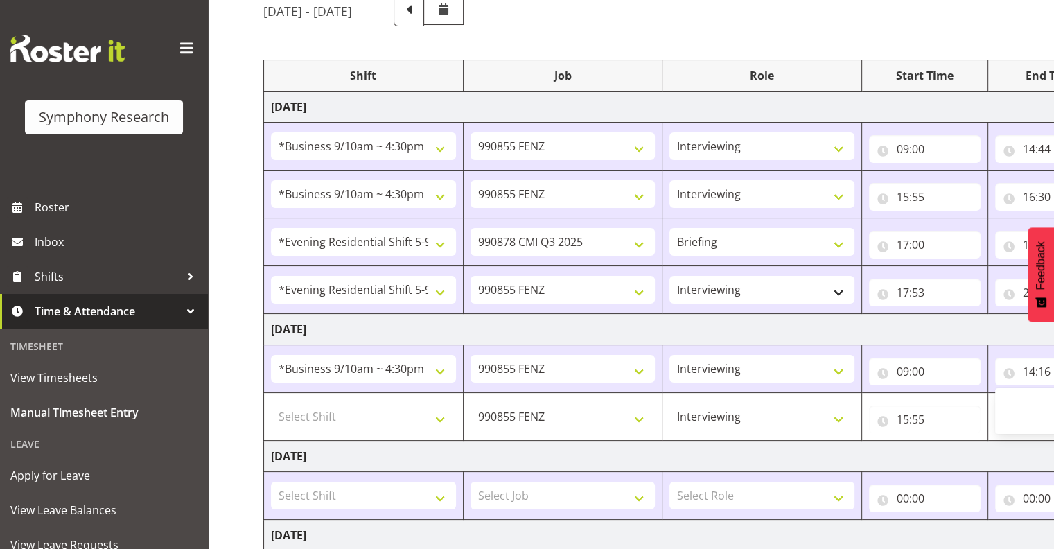
scroll to position [130, 0]
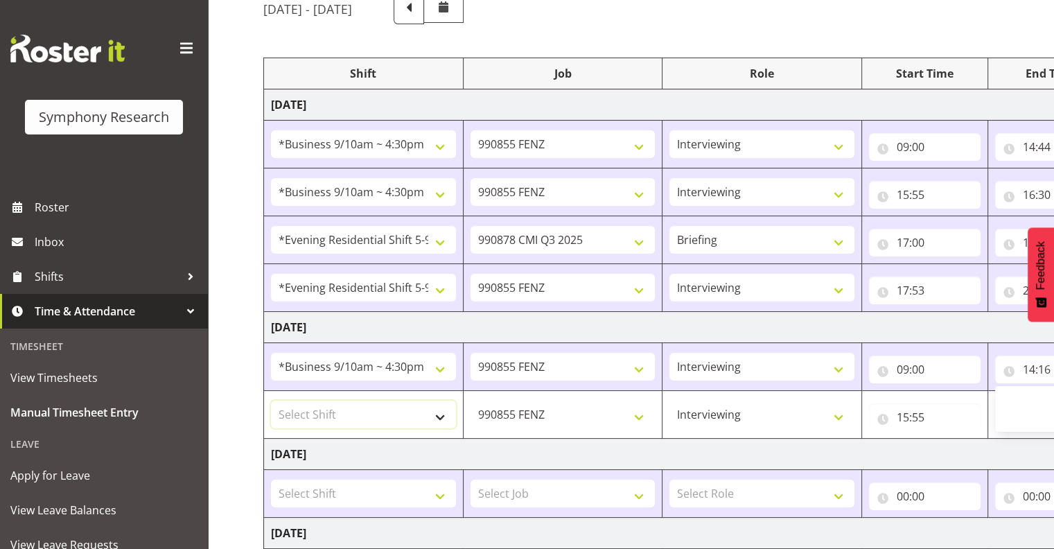
click at [440, 414] on select "Select Shift !!Project Briefing (Job to be assigned) !!Weekend Residential (Ros…" at bounding box center [363, 414] width 185 height 28
select select "26078"
click at [271, 400] on select "Select Shift !!Project Briefing (Job to be assigned) !!Weekend Residential (Ros…" at bounding box center [363, 414] width 185 height 28
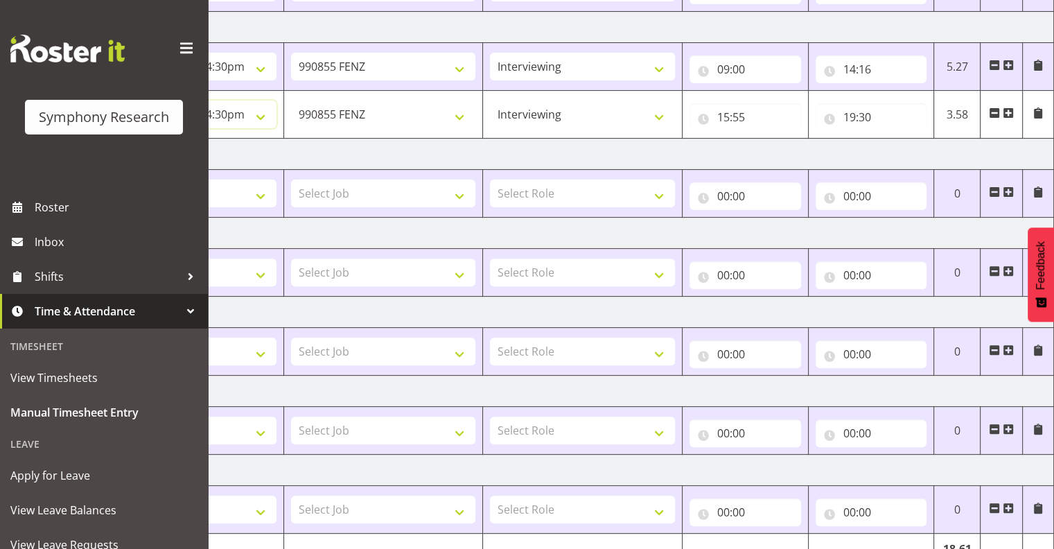
scroll to position [499, 0]
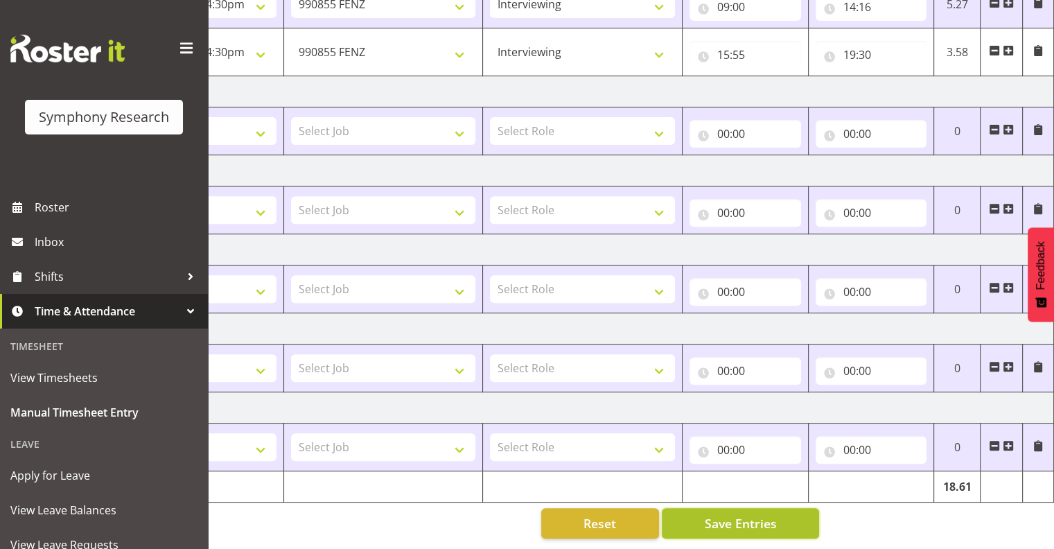
click at [744, 514] on span "Save Entries" at bounding box center [740, 523] width 72 height 18
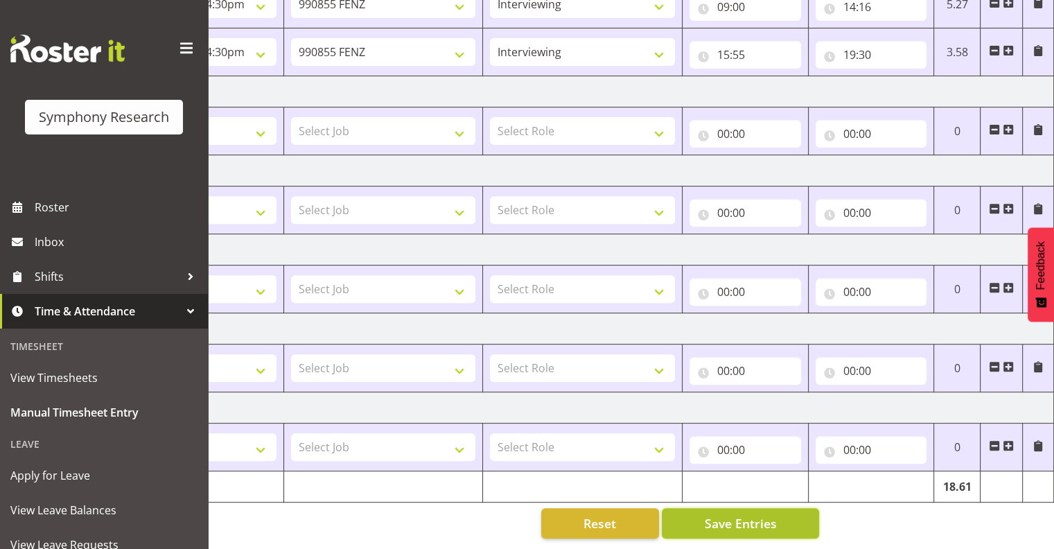
click at [734, 514] on span "Save Entries" at bounding box center [740, 523] width 72 height 18
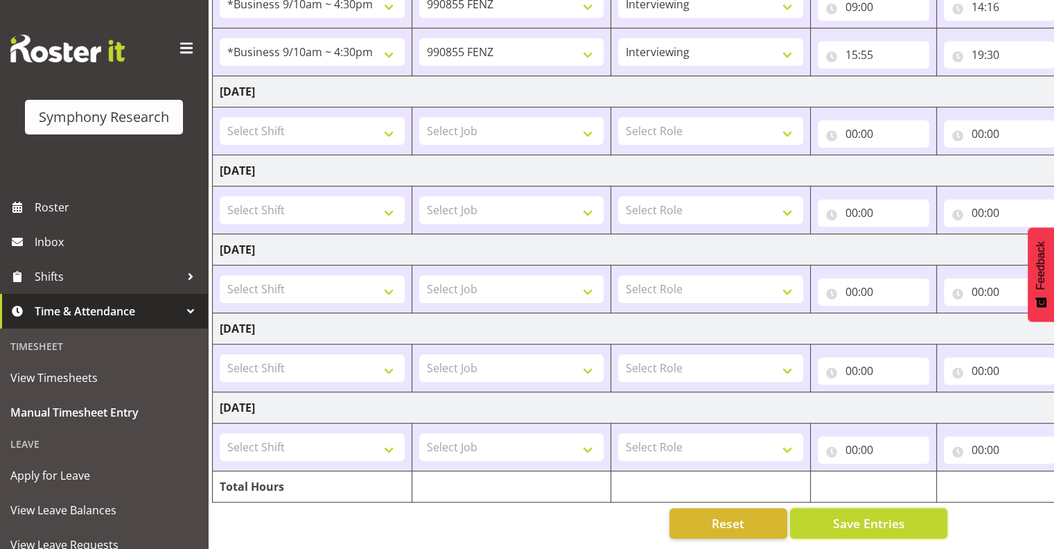
scroll to position [0, 0]
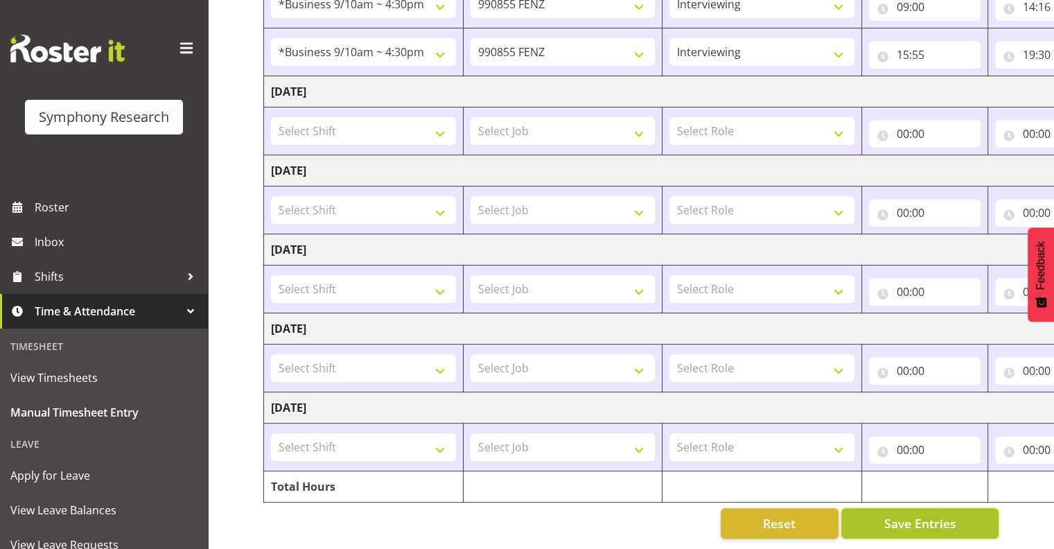
click at [898, 514] on span "Save Entries" at bounding box center [919, 523] width 72 height 18
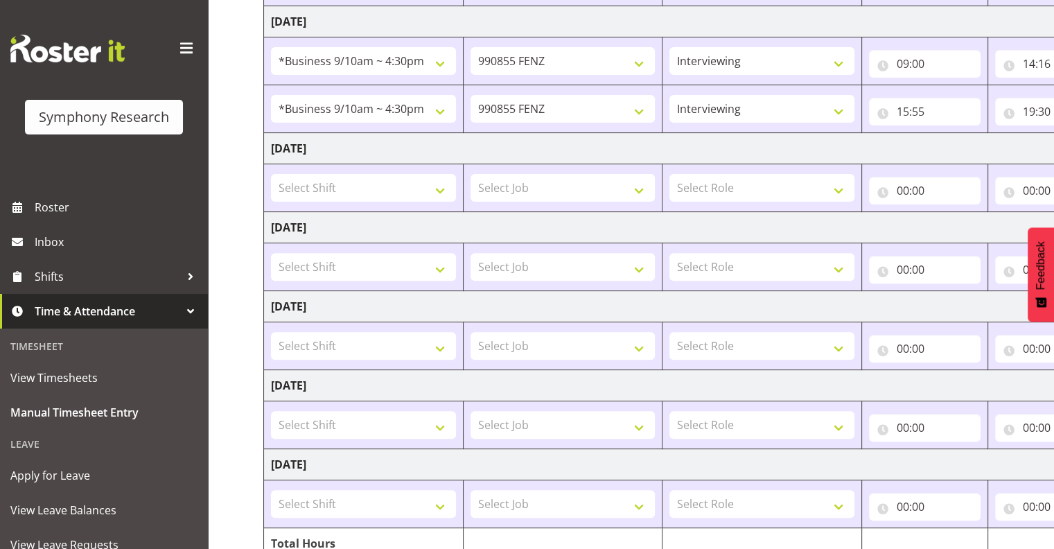
scroll to position [499, 0]
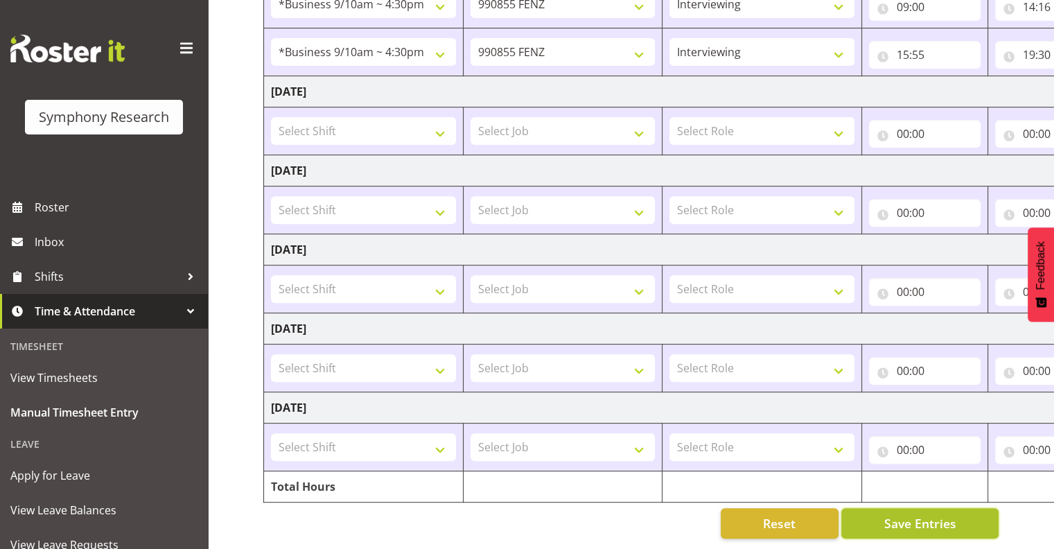
click at [892, 514] on span "Save Entries" at bounding box center [919, 523] width 72 height 18
click at [912, 514] on span "Save Entries" at bounding box center [919, 523] width 72 height 18
